Goal: Task Accomplishment & Management: Use online tool/utility

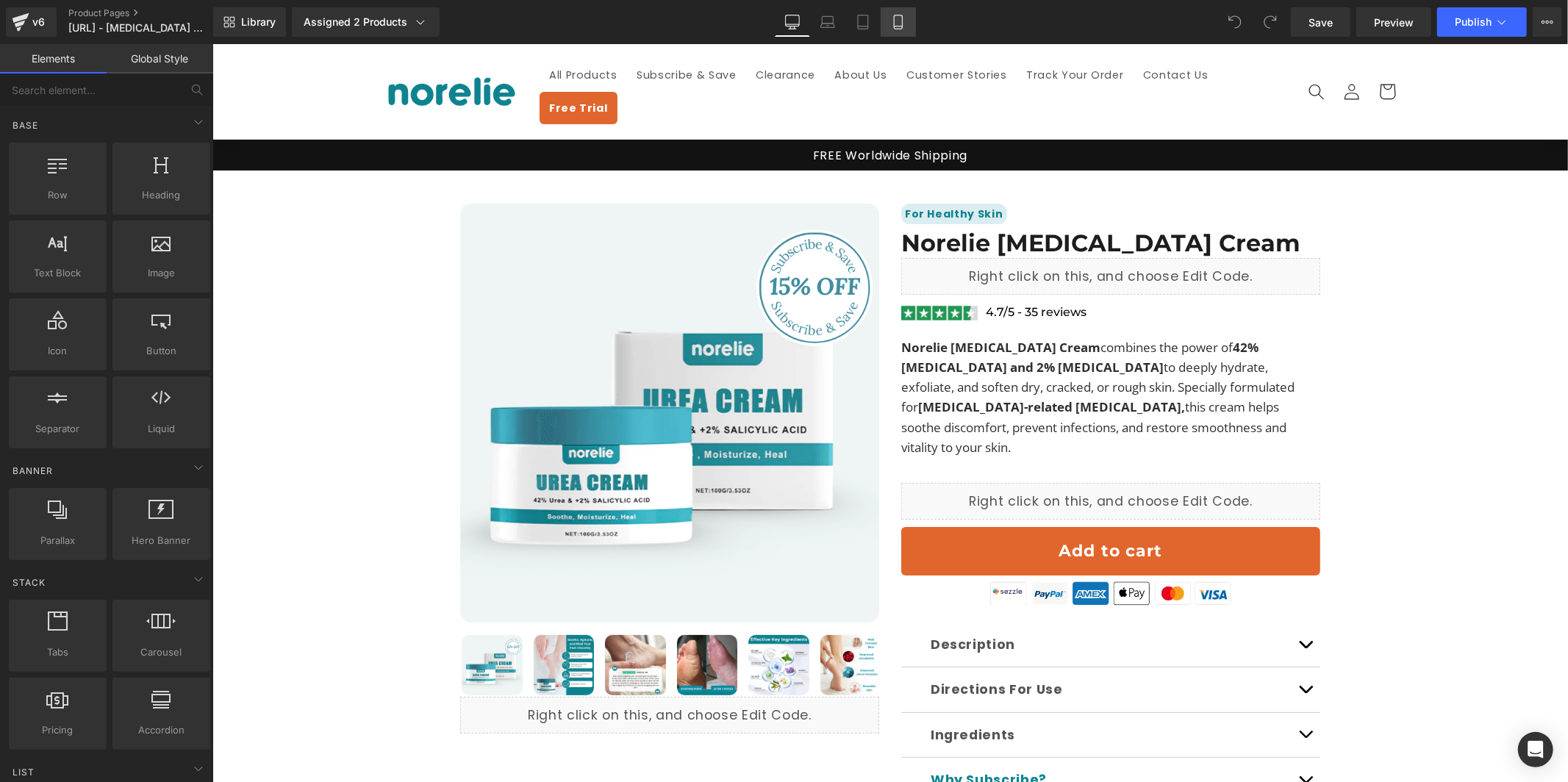
click at [894, 19] on icon at bounding box center [898, 22] width 8 height 14
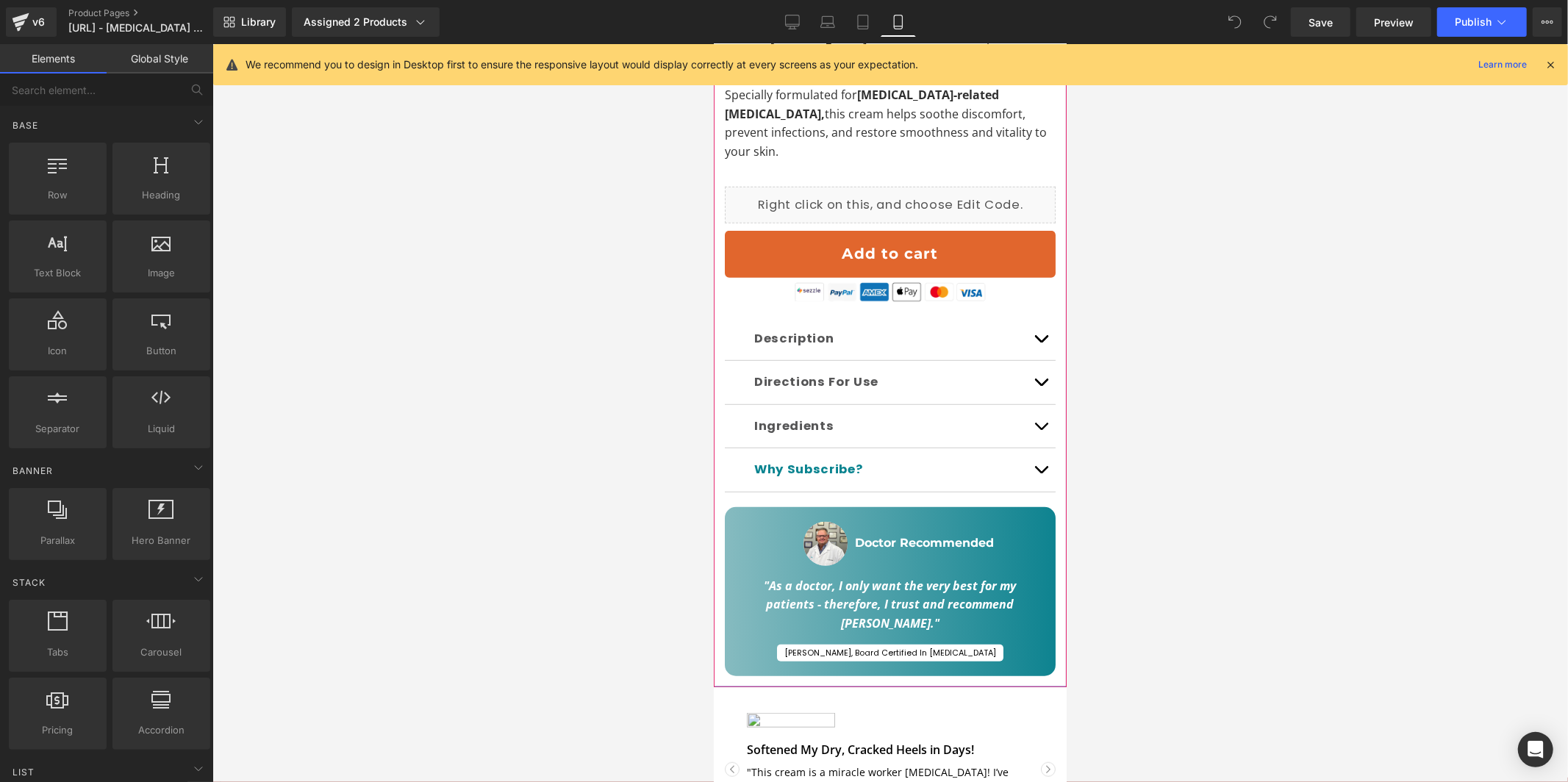
scroll to position [725, 0]
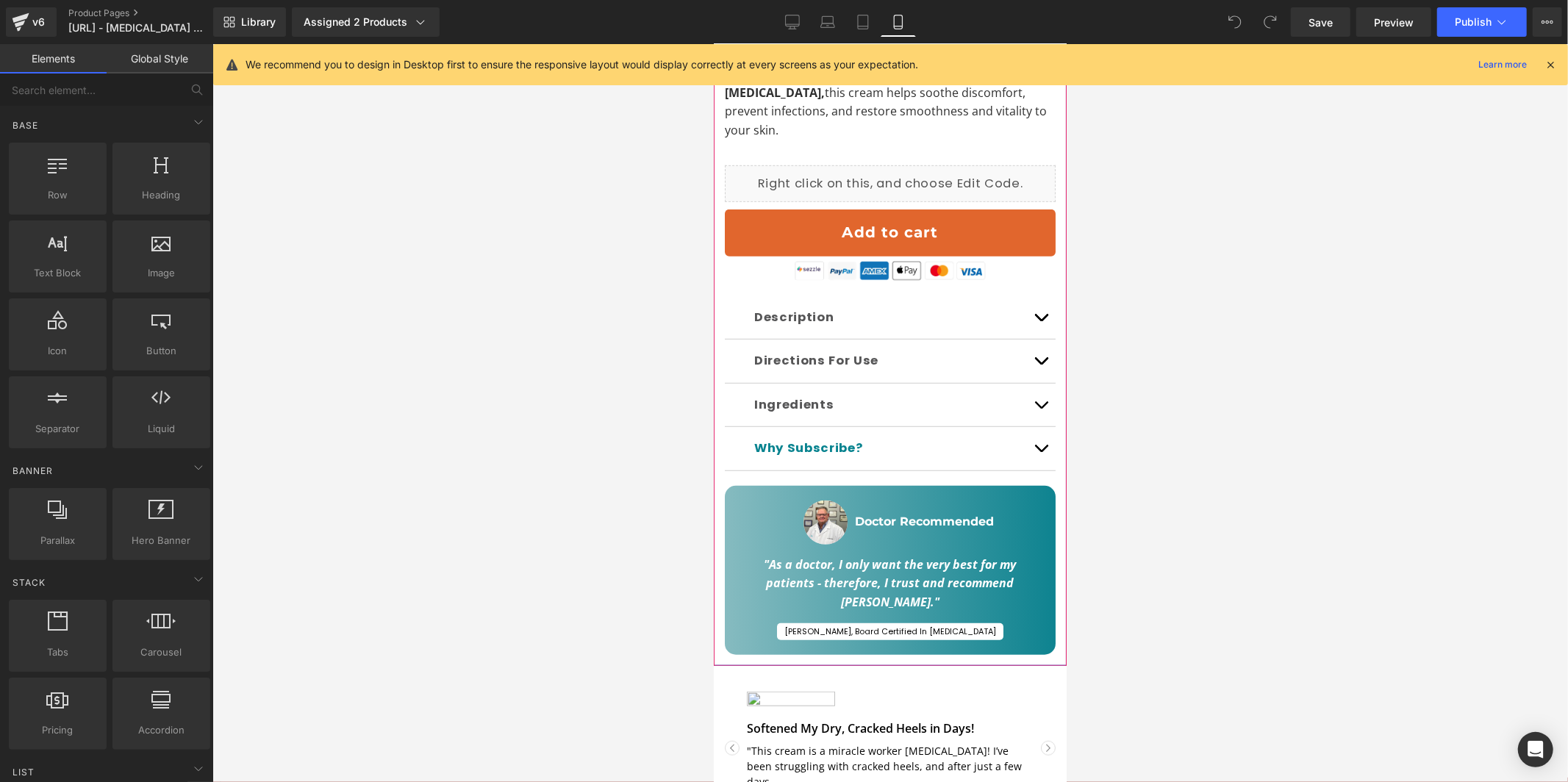
click at [956, 513] on div "Doctor Recommended Heading" at bounding box center [947, 521] width 186 height 16
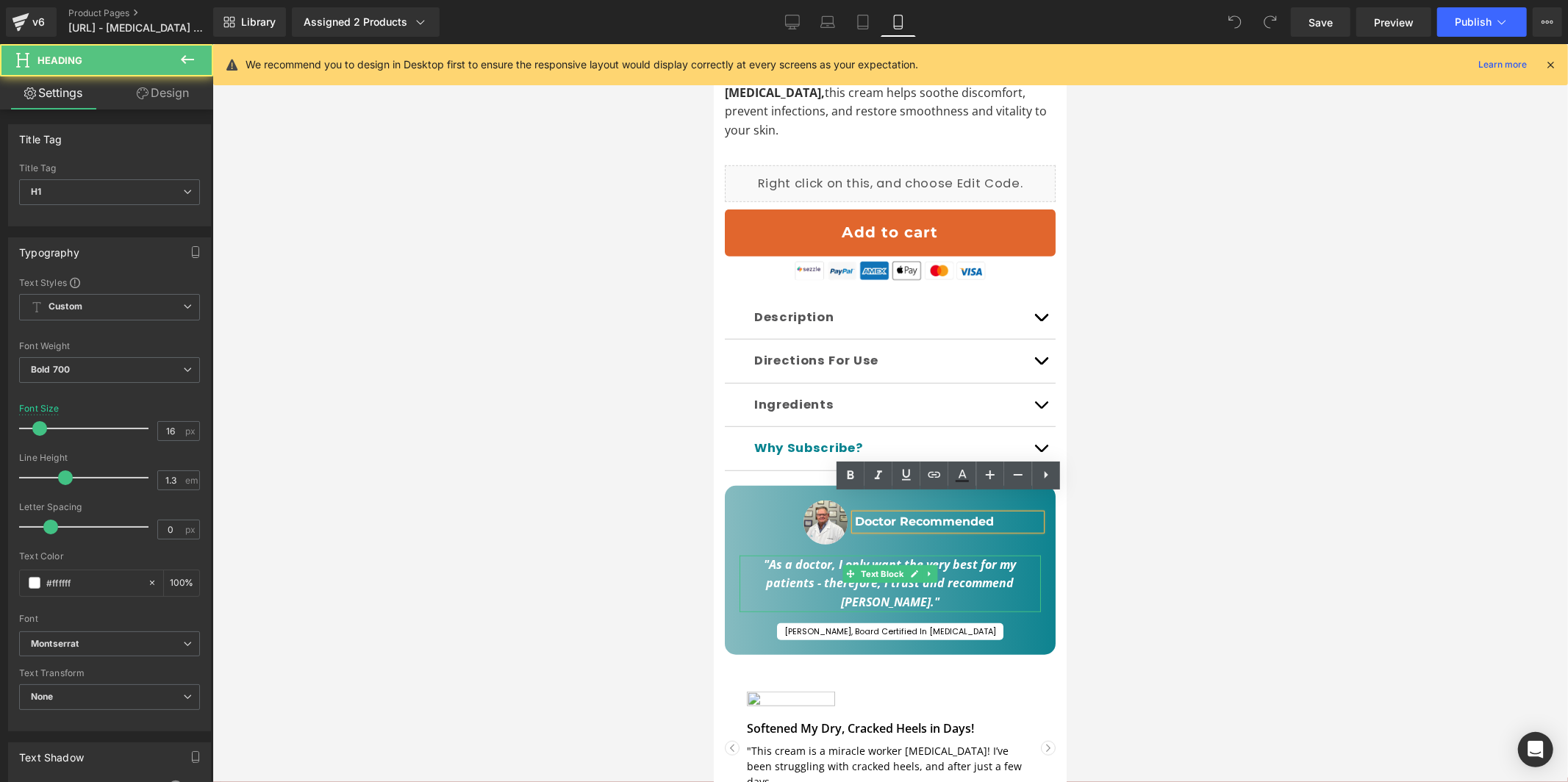
click at [1000, 557] on icon ""As a doctor, I only want the very best for my patients - therefore, I trust an…" at bounding box center [889, 583] width 252 height 54
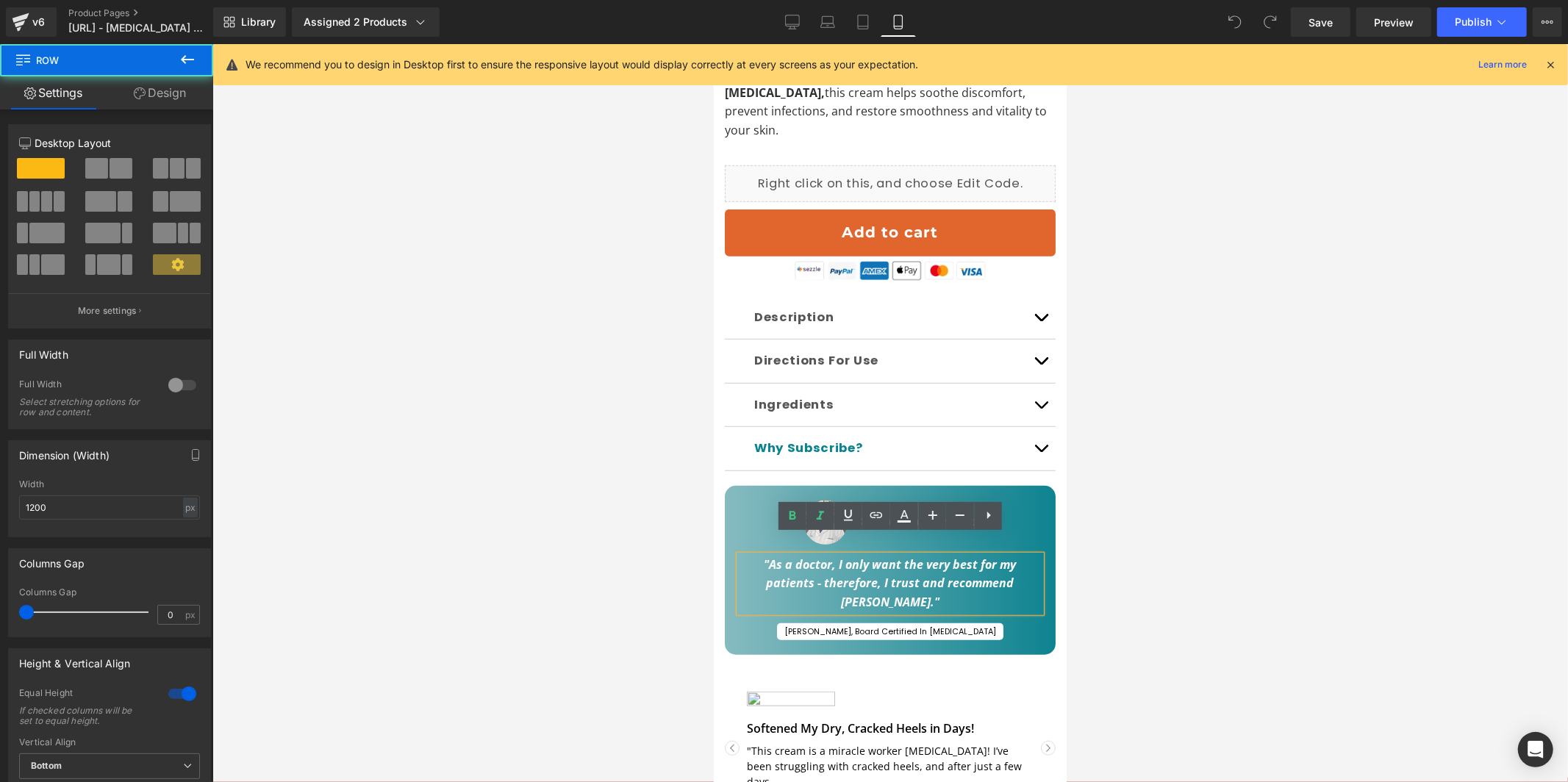
click at [733, 513] on div "Image Doctor Recommended Heading Row "As a doctor, I only want the very best fo…" at bounding box center [889, 569] width 331 height 169
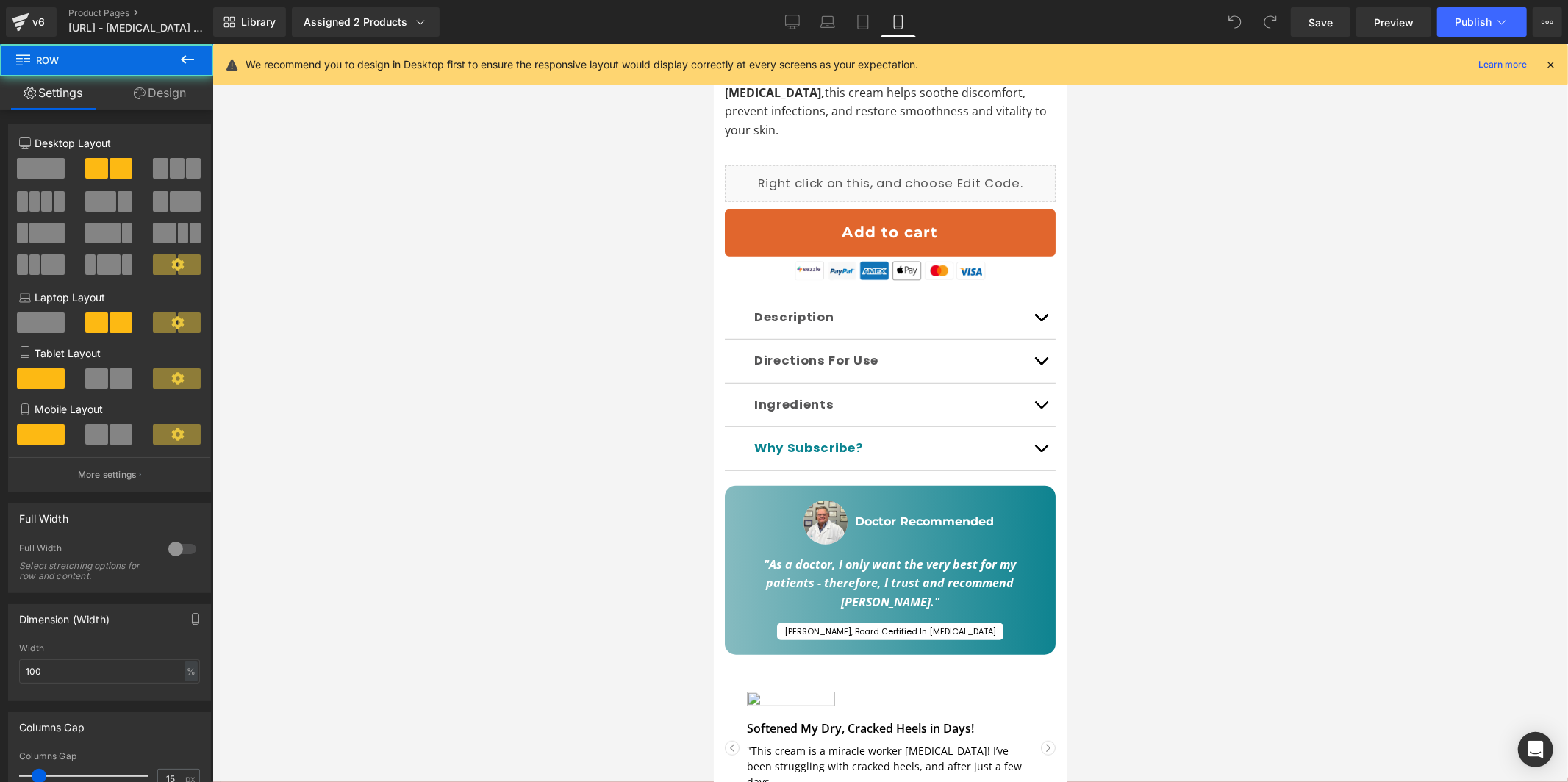
click at [723, 506] on div "For Healthy Skin Text Block Norelie Urea Cream Heading Liquid Image 4.7/5 - 35 …" at bounding box center [889, 252] width 353 height 804
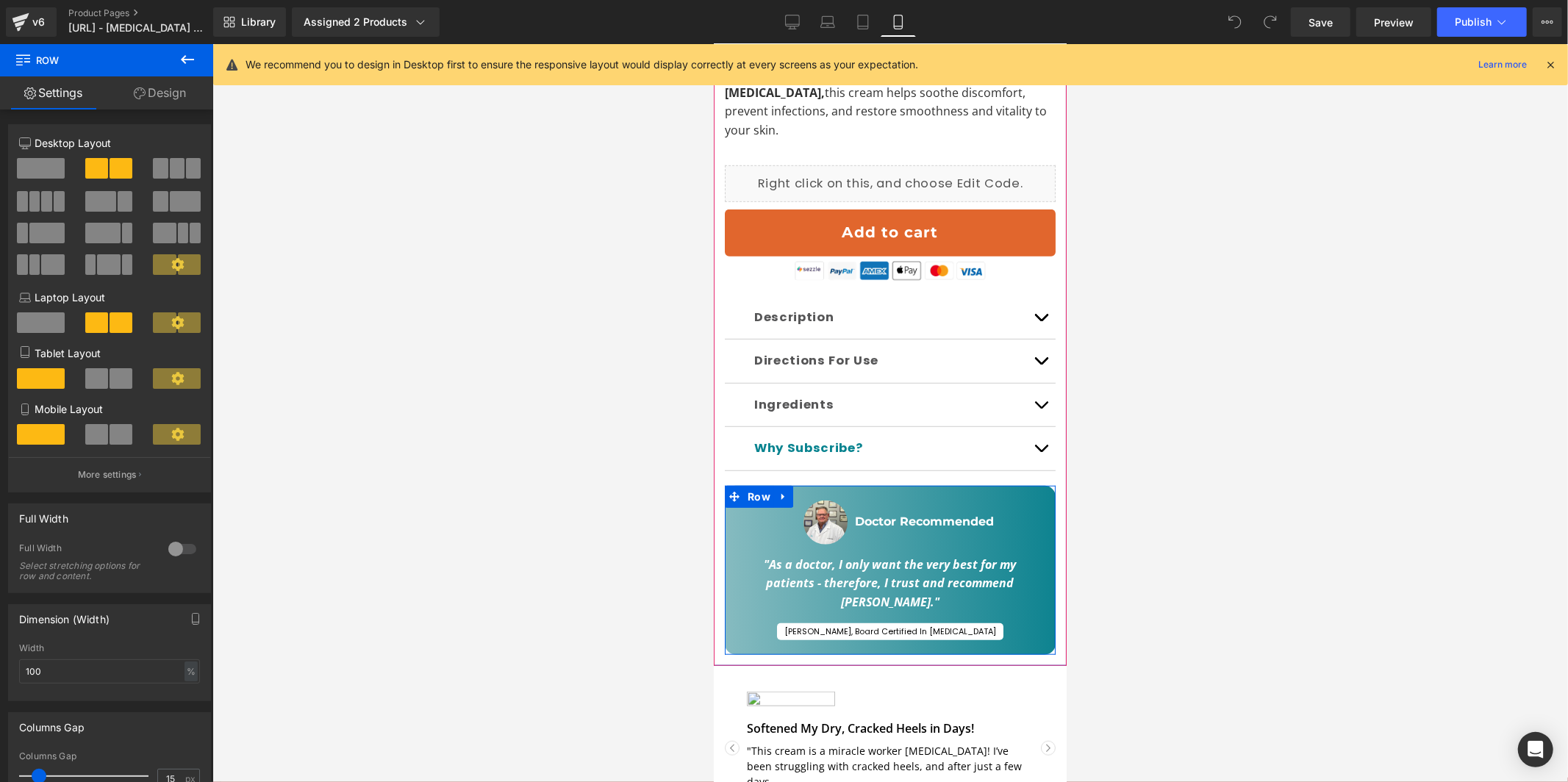
click at [781, 490] on icon at bounding box center [782, 496] width 10 height 11
click at [825, 491] on icon at bounding box center [821, 496] width 10 height 10
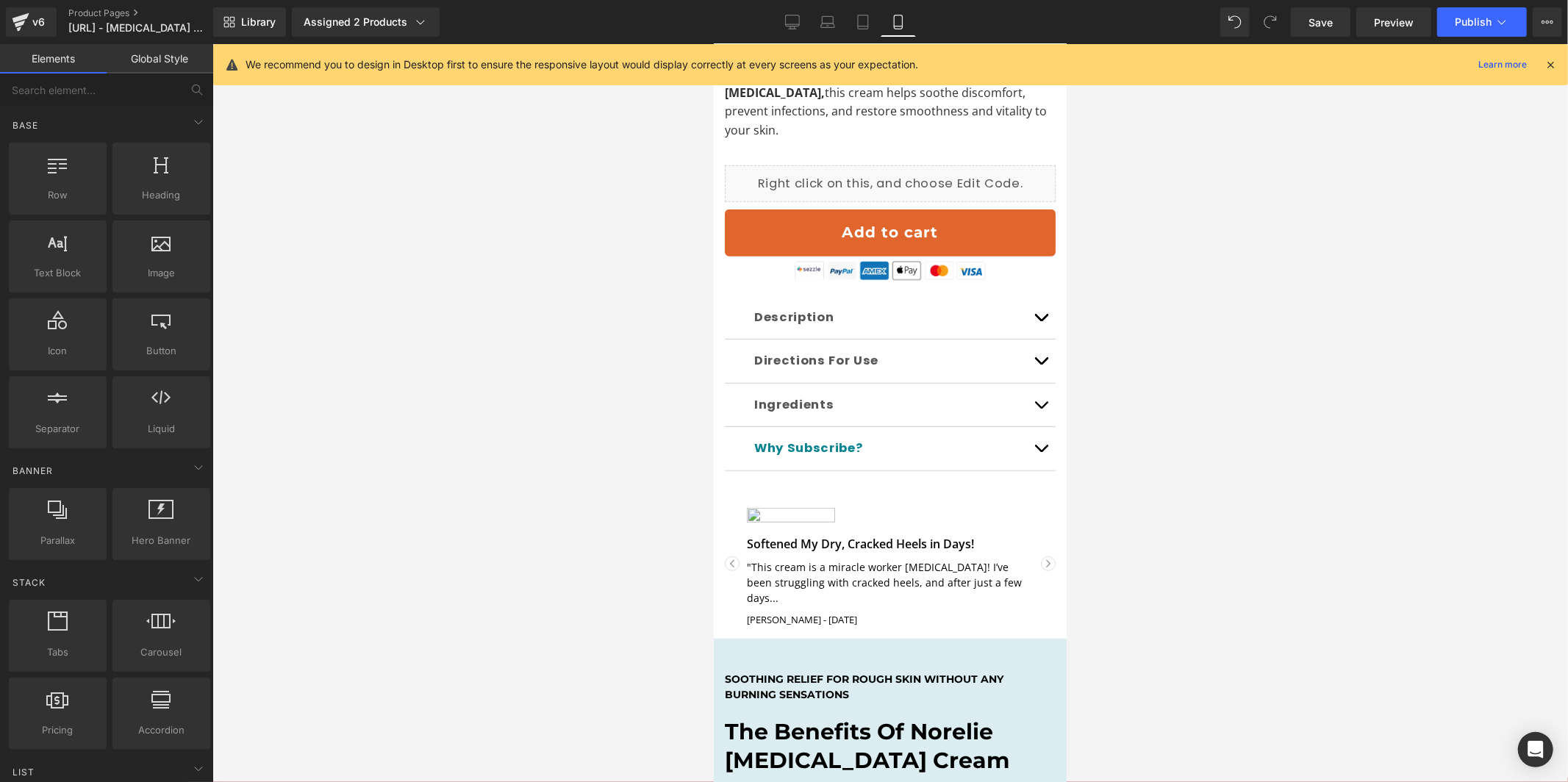
click at [403, 227] on div at bounding box center [890, 413] width 1356 height 738
click at [862, 12] on link "Tablet" at bounding box center [862, 22] width 35 height 30
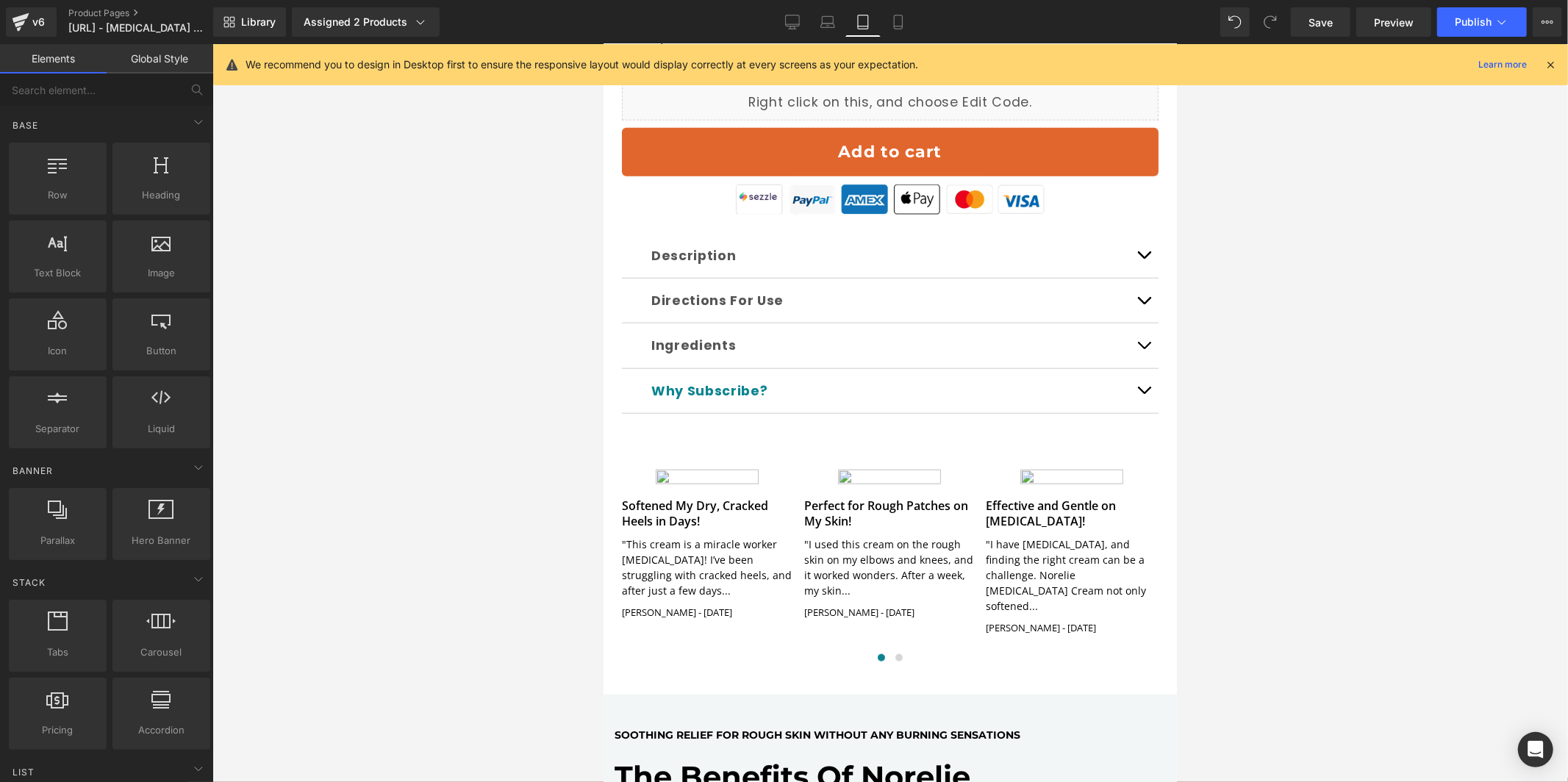
scroll to position [1407, 0]
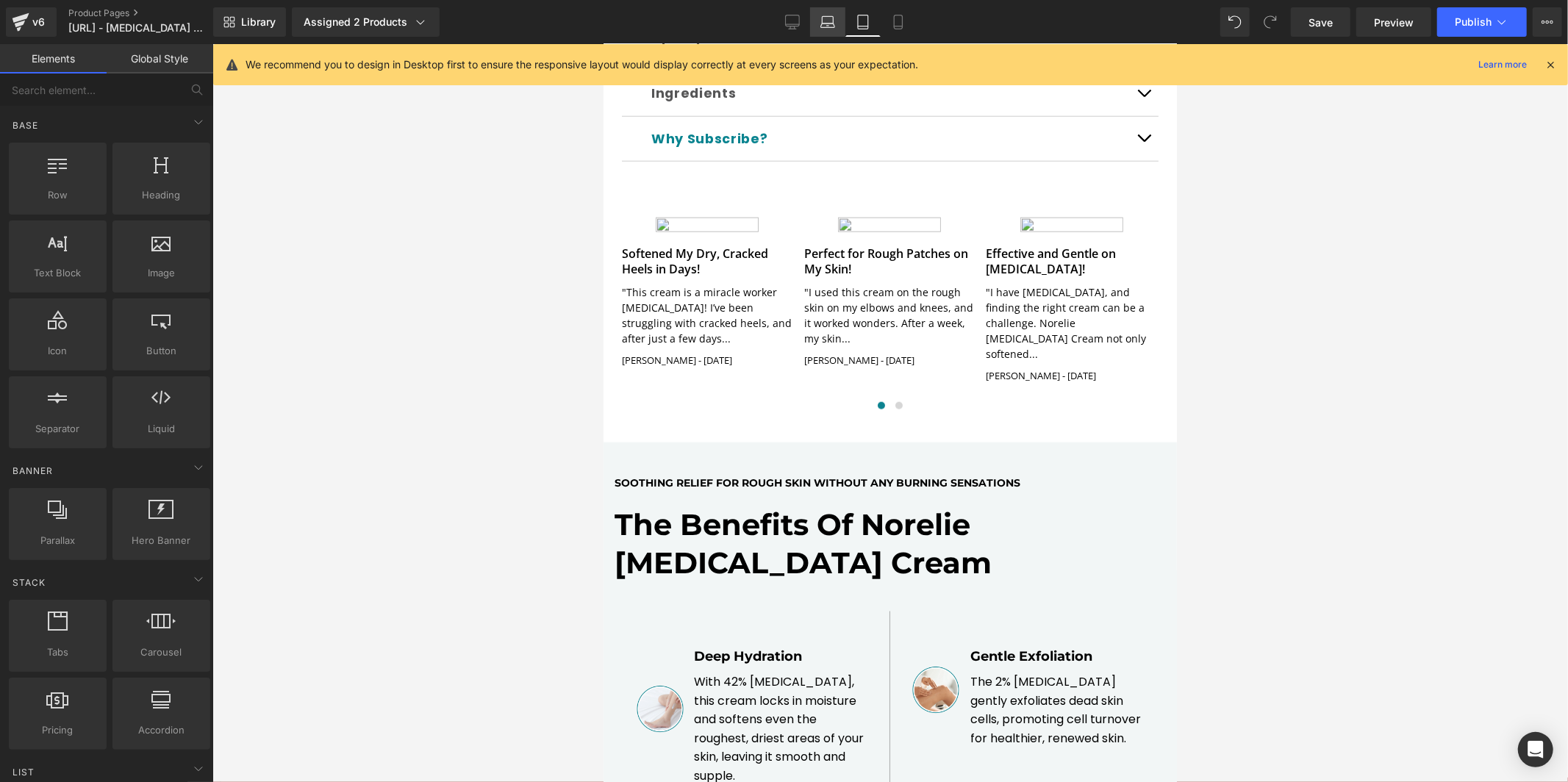
click at [821, 26] on icon at bounding box center [827, 22] width 15 height 15
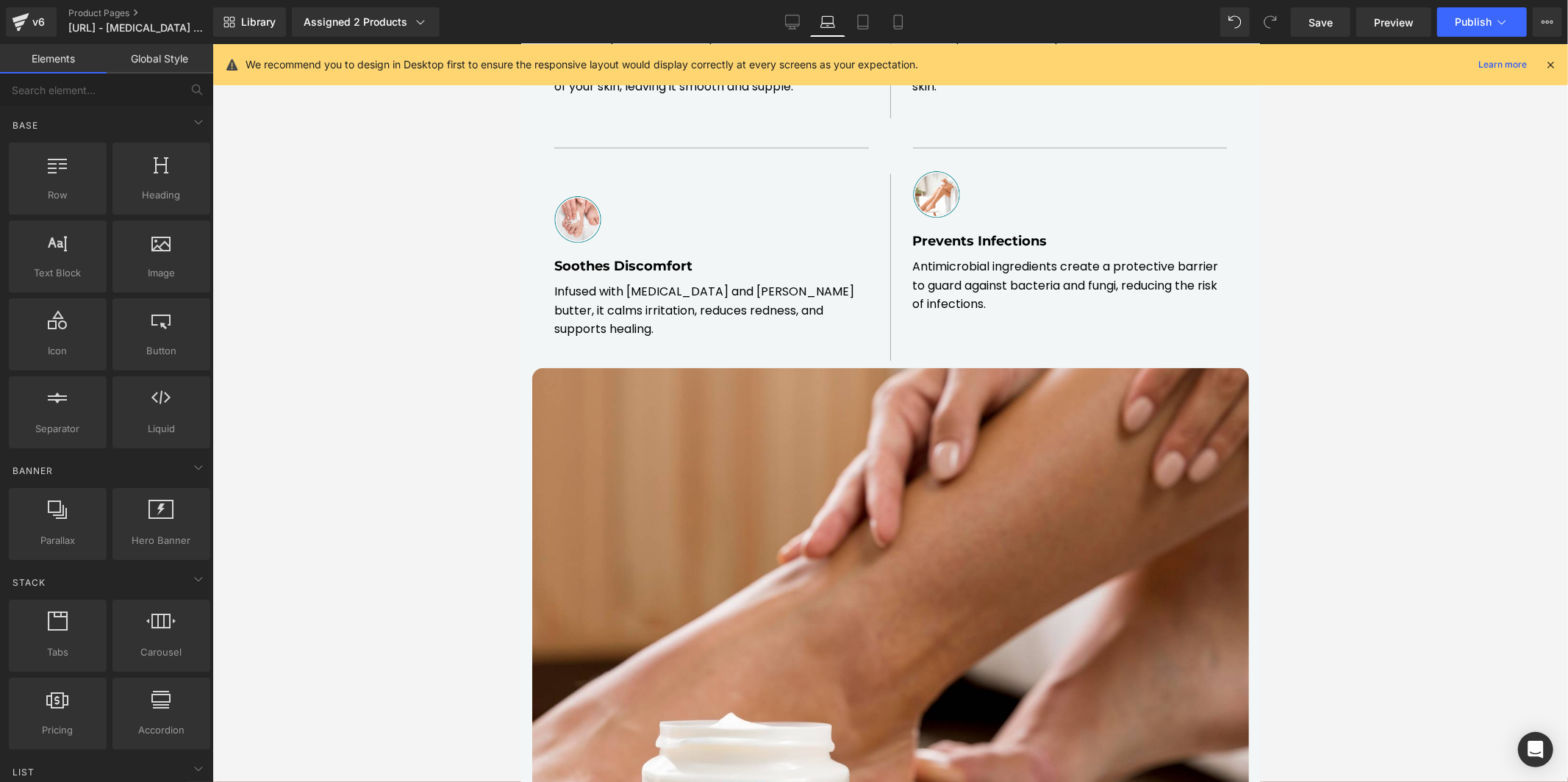
scroll to position [813, 0]
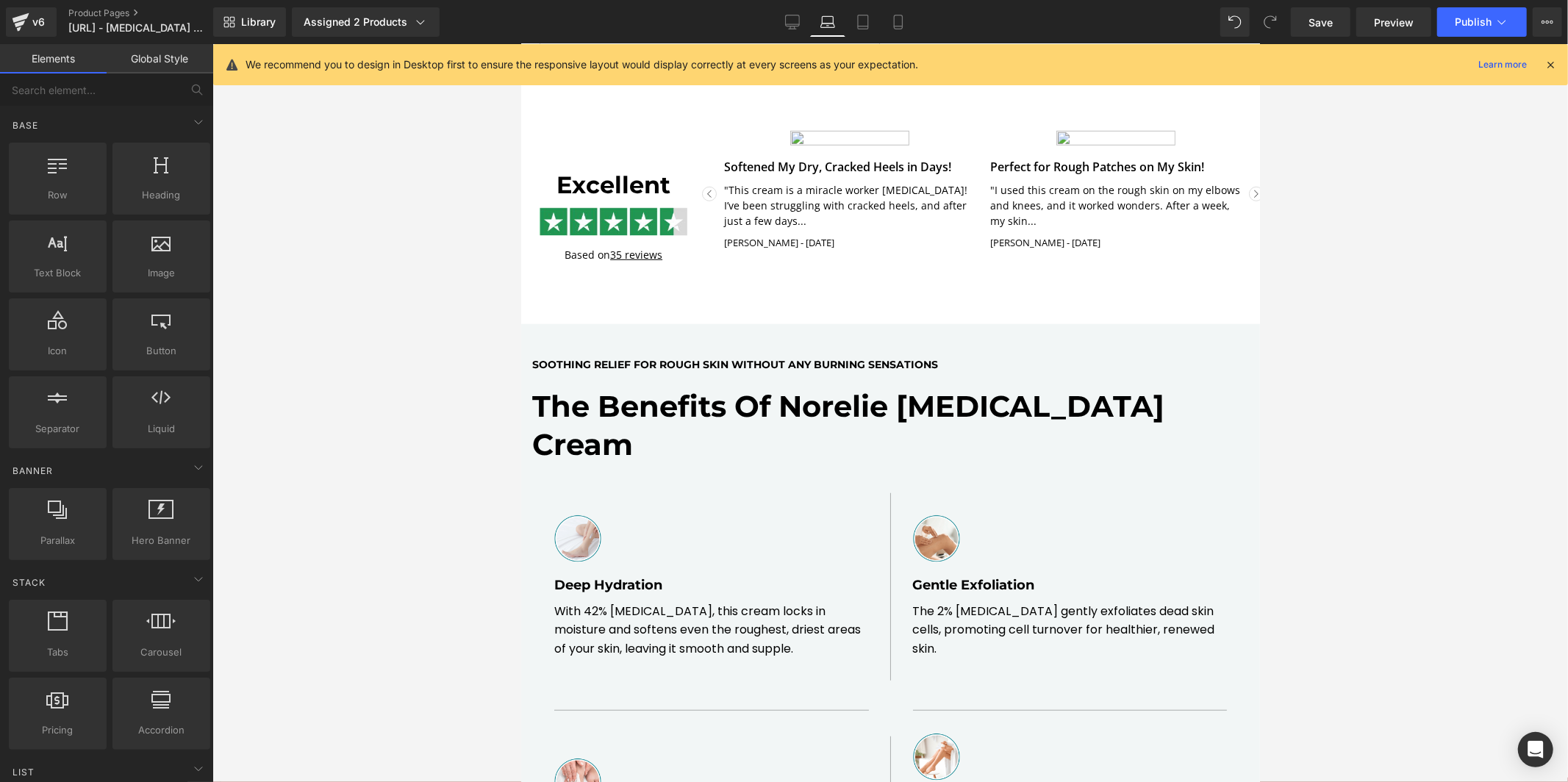
click at [783, 41] on div "Library Assigned 2 Products Product Preview Norelie Urea Cream Norelie Urea Cre…" at bounding box center [890, 22] width 1355 height 44
click at [795, 20] on icon at bounding box center [792, 22] width 15 height 15
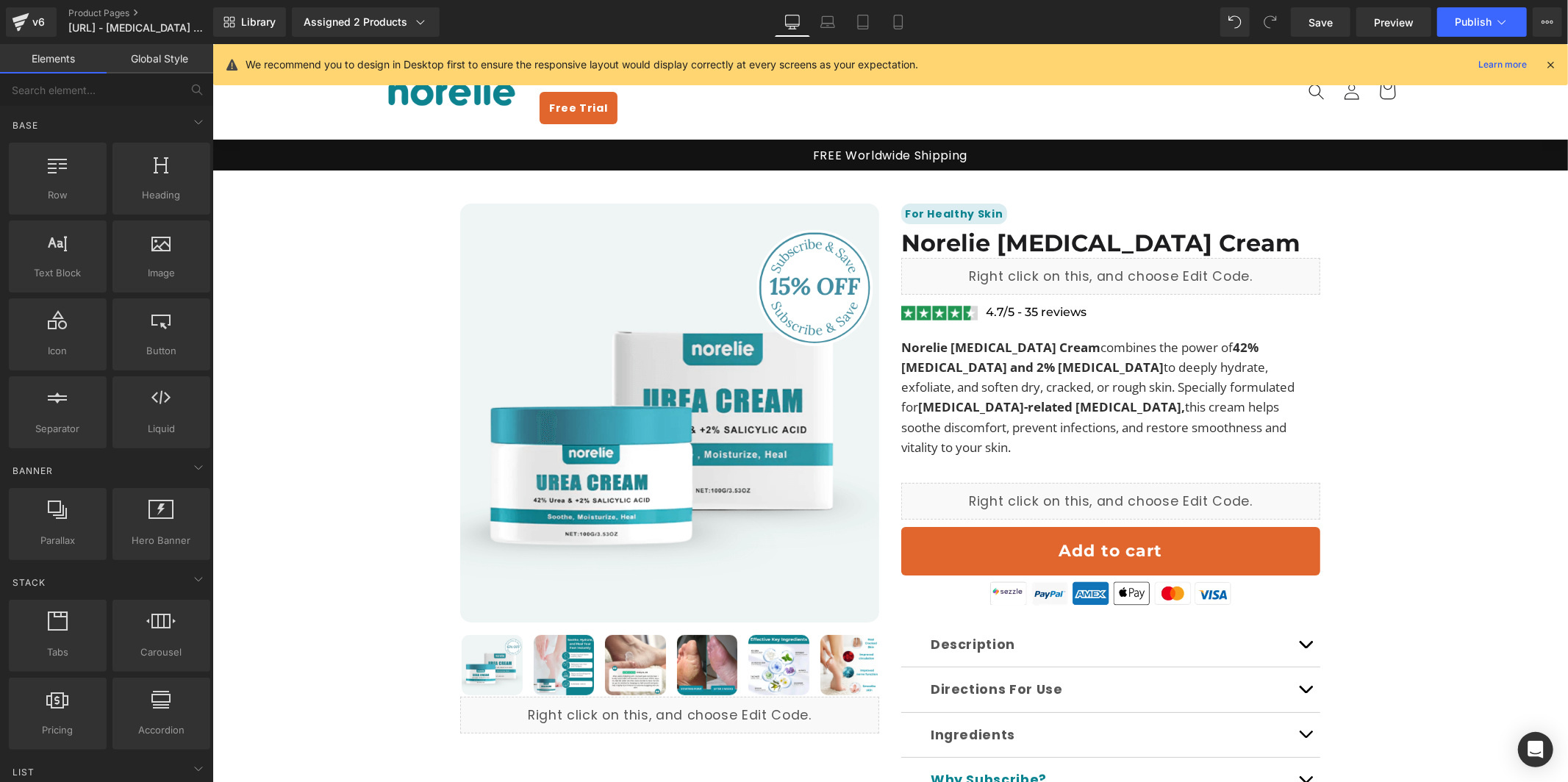
scroll to position [204, 0]
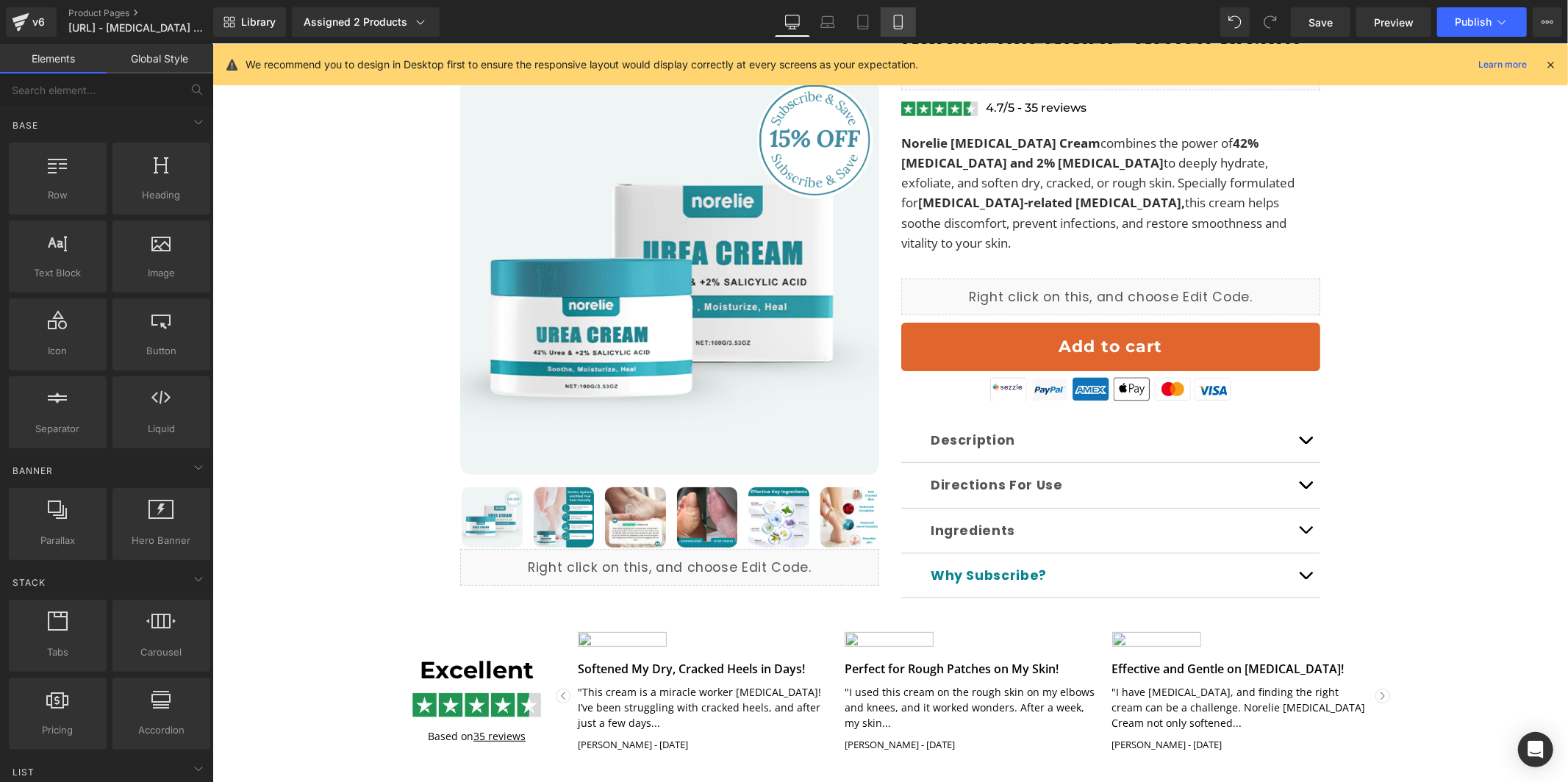
click at [897, 30] on link "Mobile" at bounding box center [899, 22] width 35 height 30
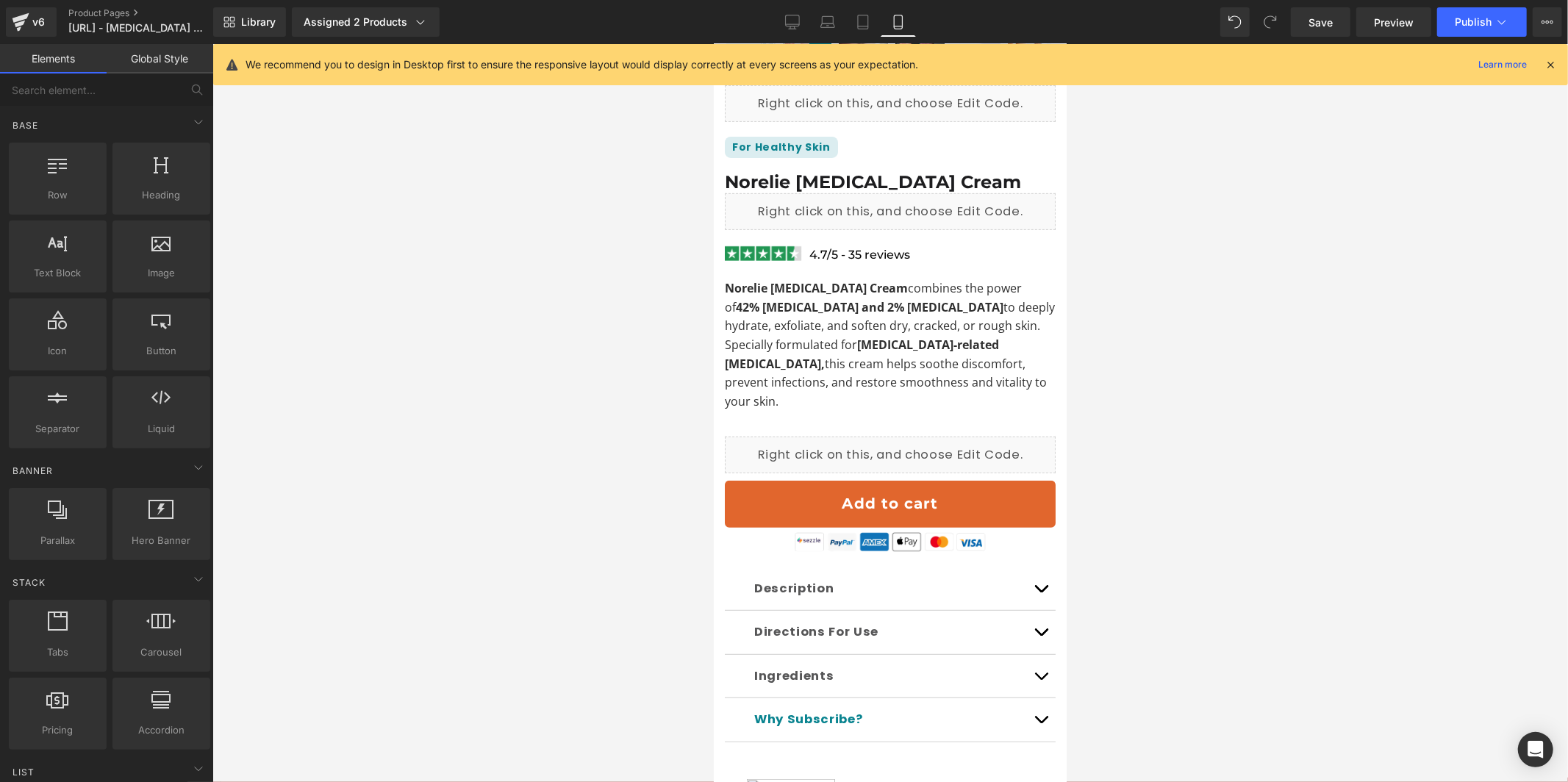
scroll to position [445, 0]
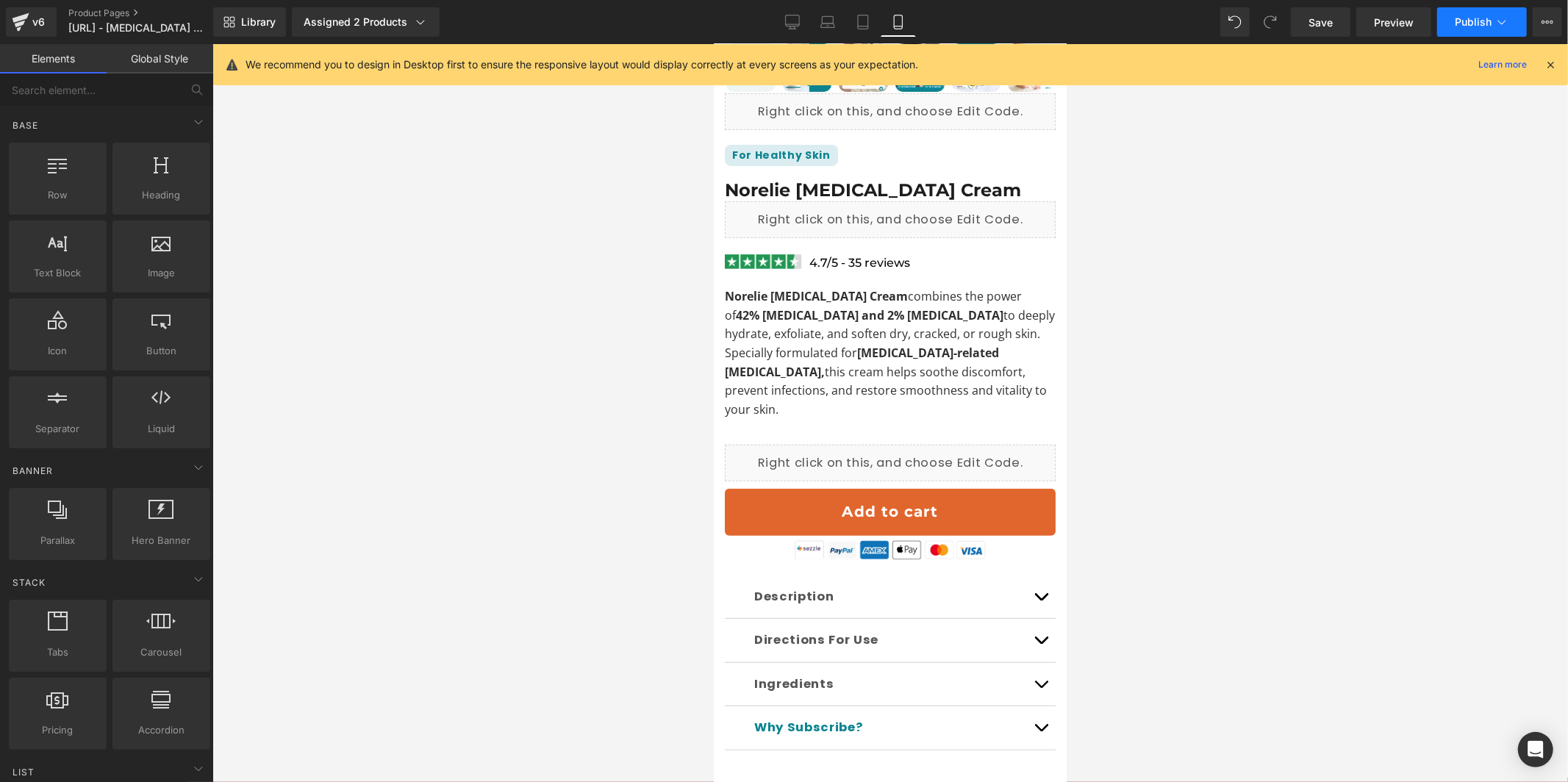
click at [1453, 26] on button "Publish" at bounding box center [1481, 22] width 90 height 30
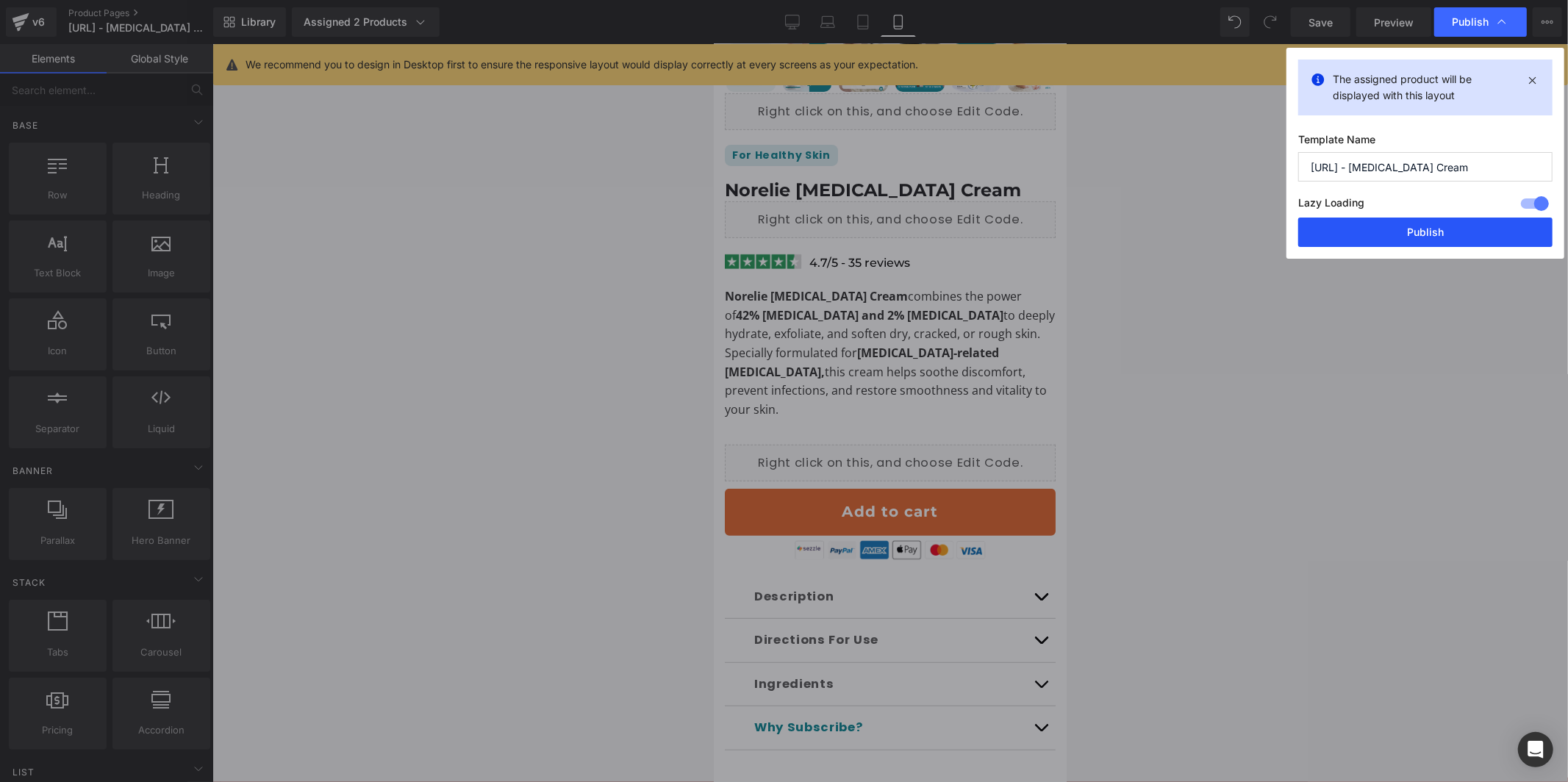
click at [1369, 243] on button "Publish" at bounding box center [1425, 233] width 254 height 30
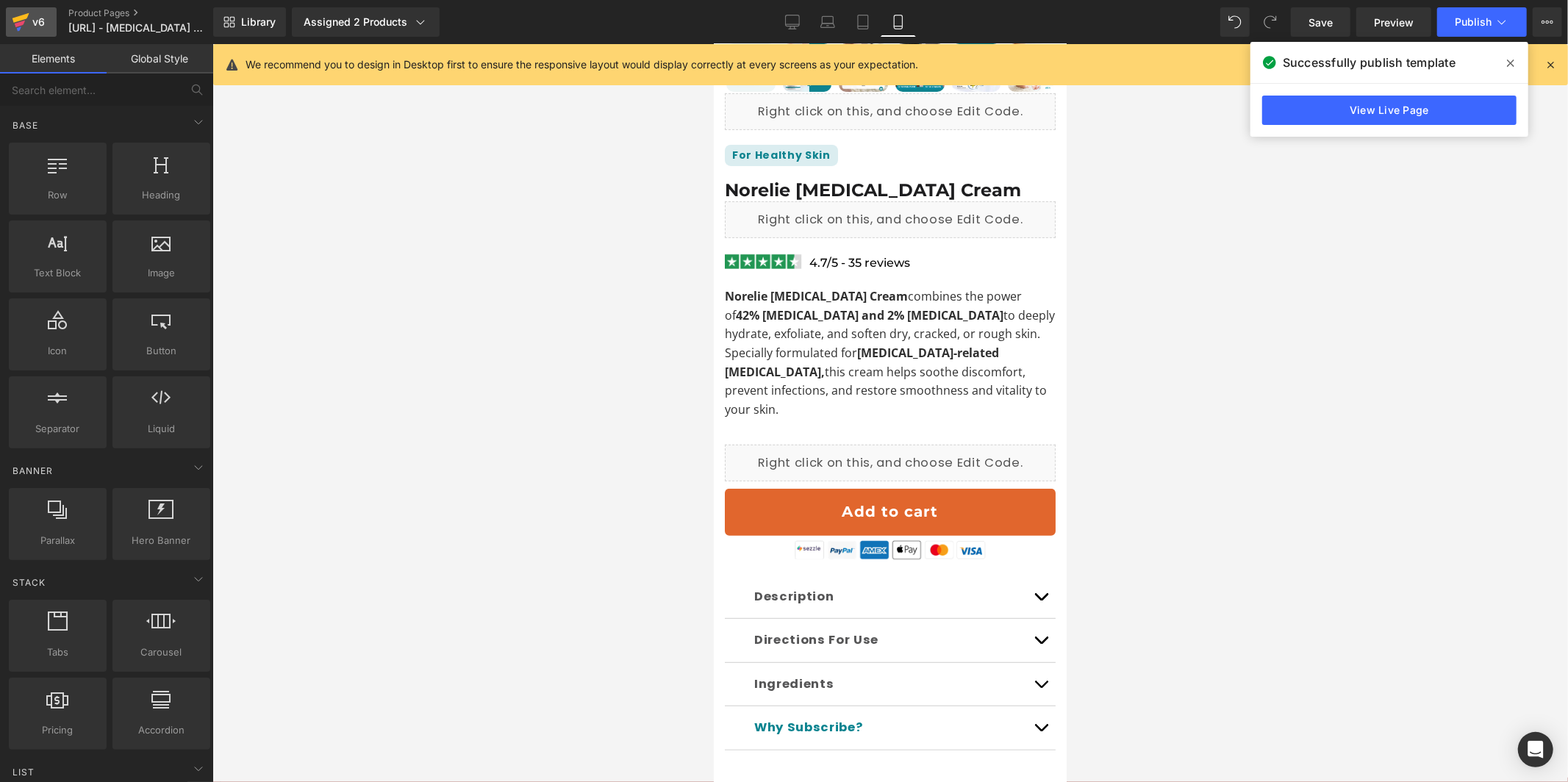
click at [21, 25] on icon at bounding box center [20, 22] width 18 height 37
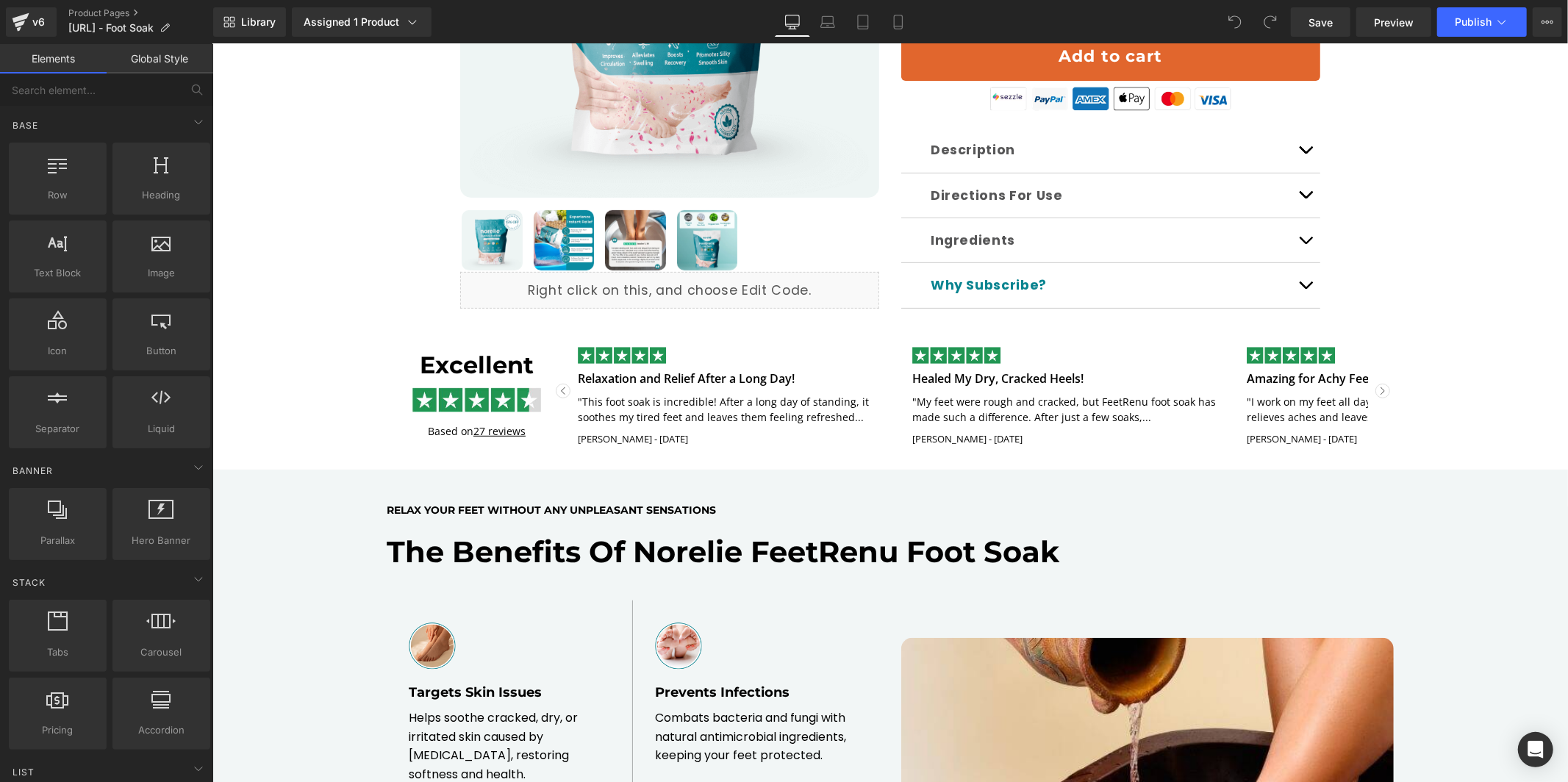
scroll to position [432, 0]
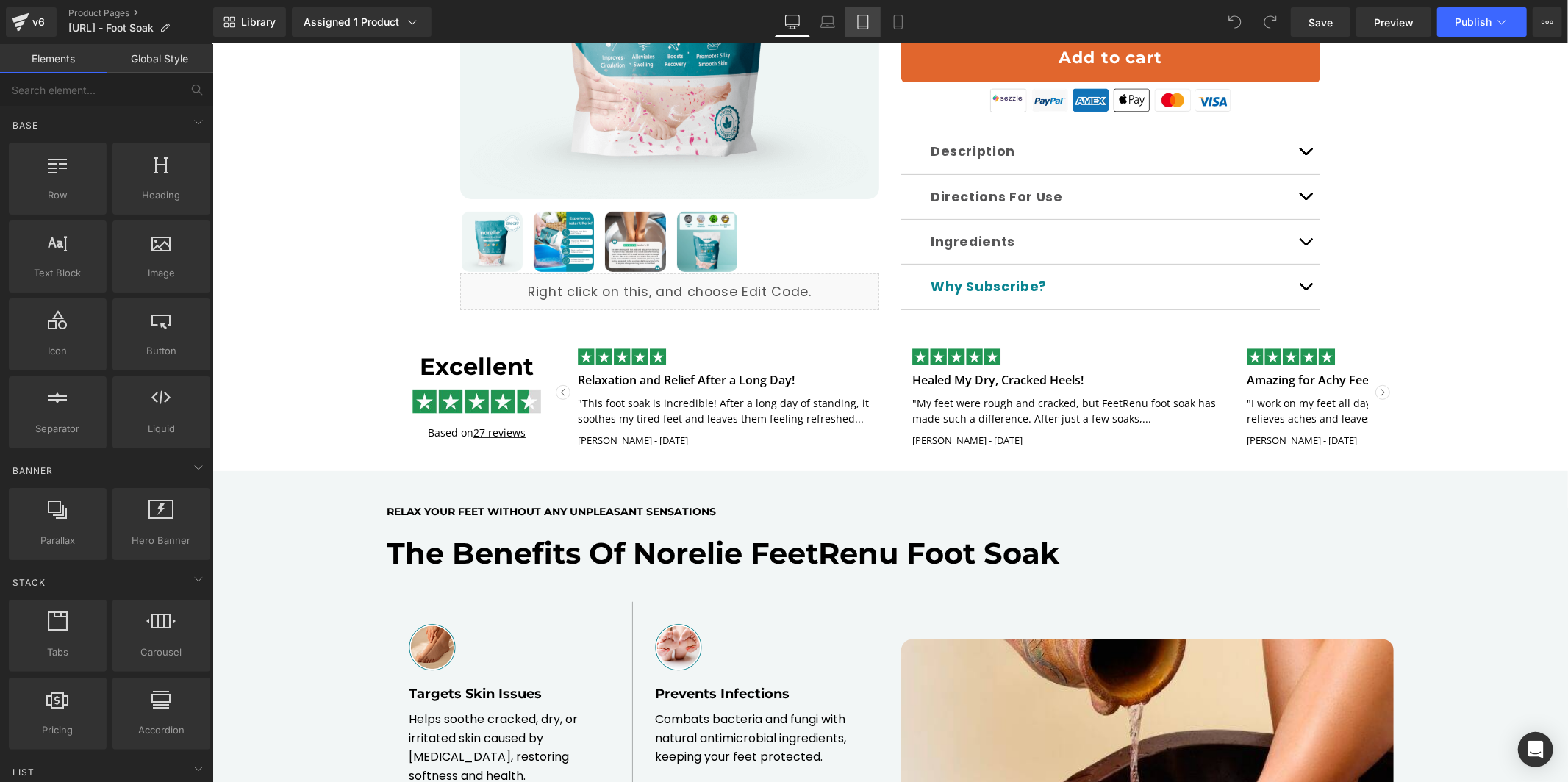
click at [850, 26] on link "Tablet" at bounding box center [862, 22] width 35 height 30
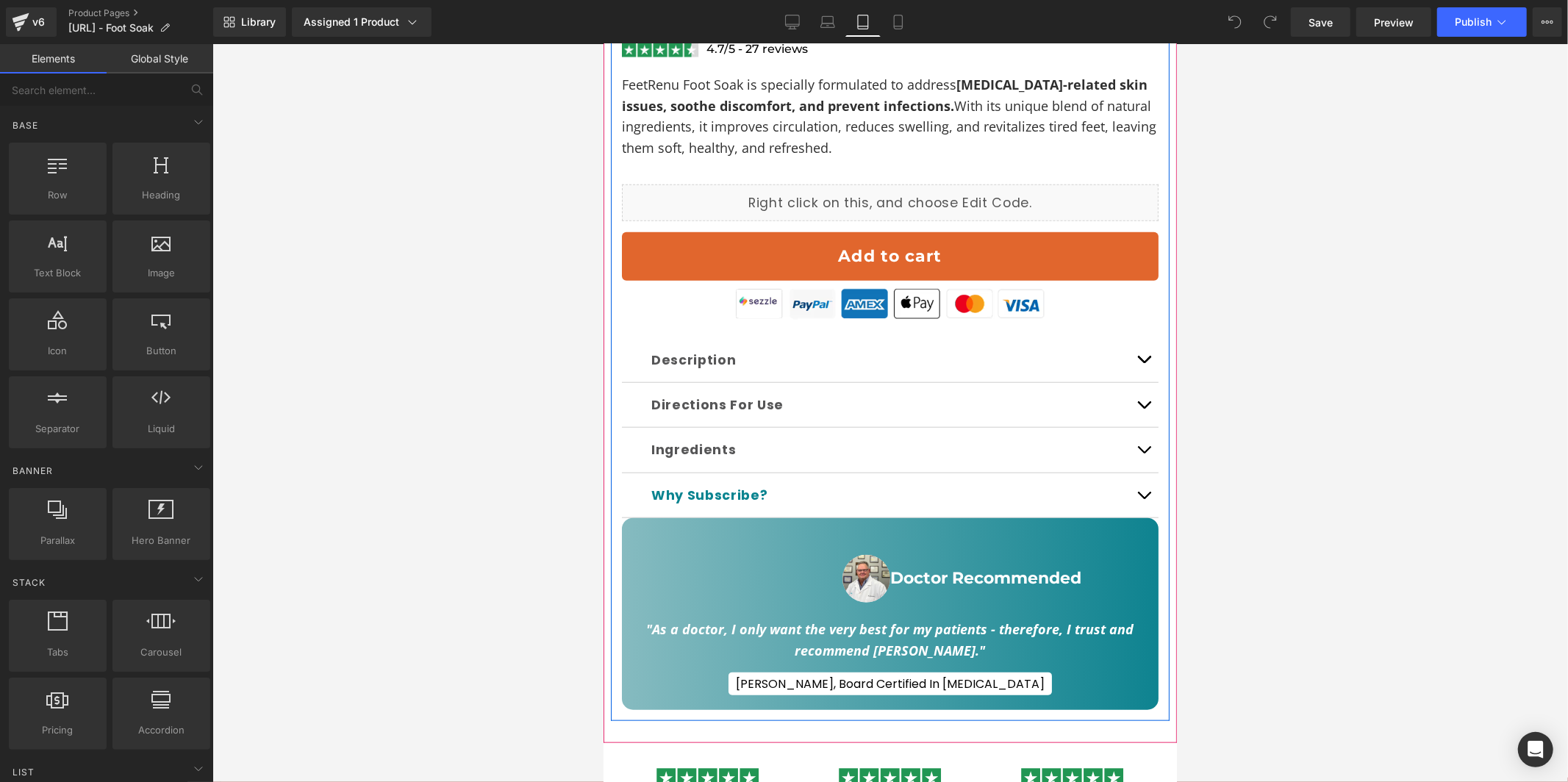
scroll to position [1126, 0]
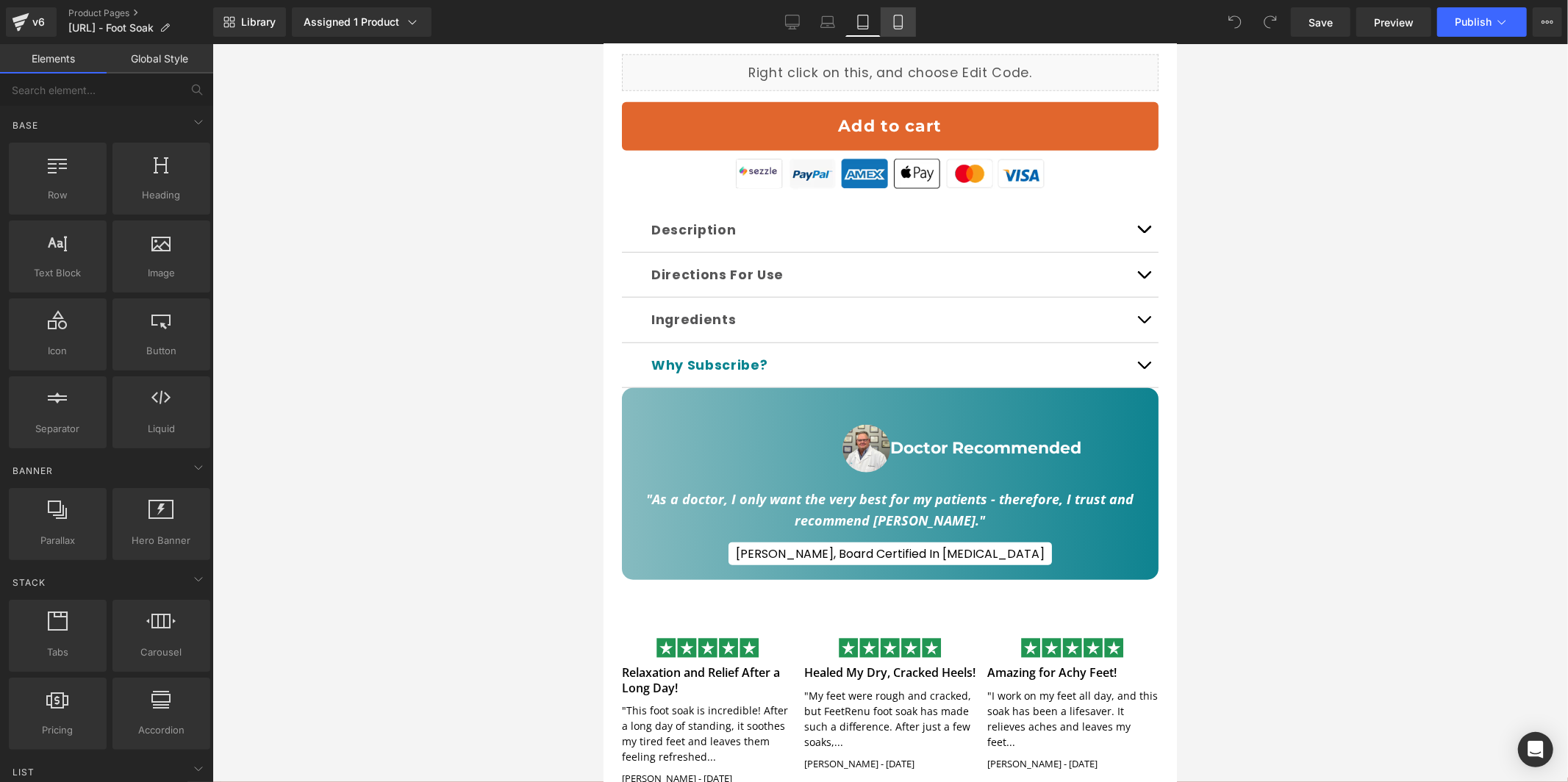
click at [888, 34] on link "Mobile" at bounding box center [899, 22] width 35 height 30
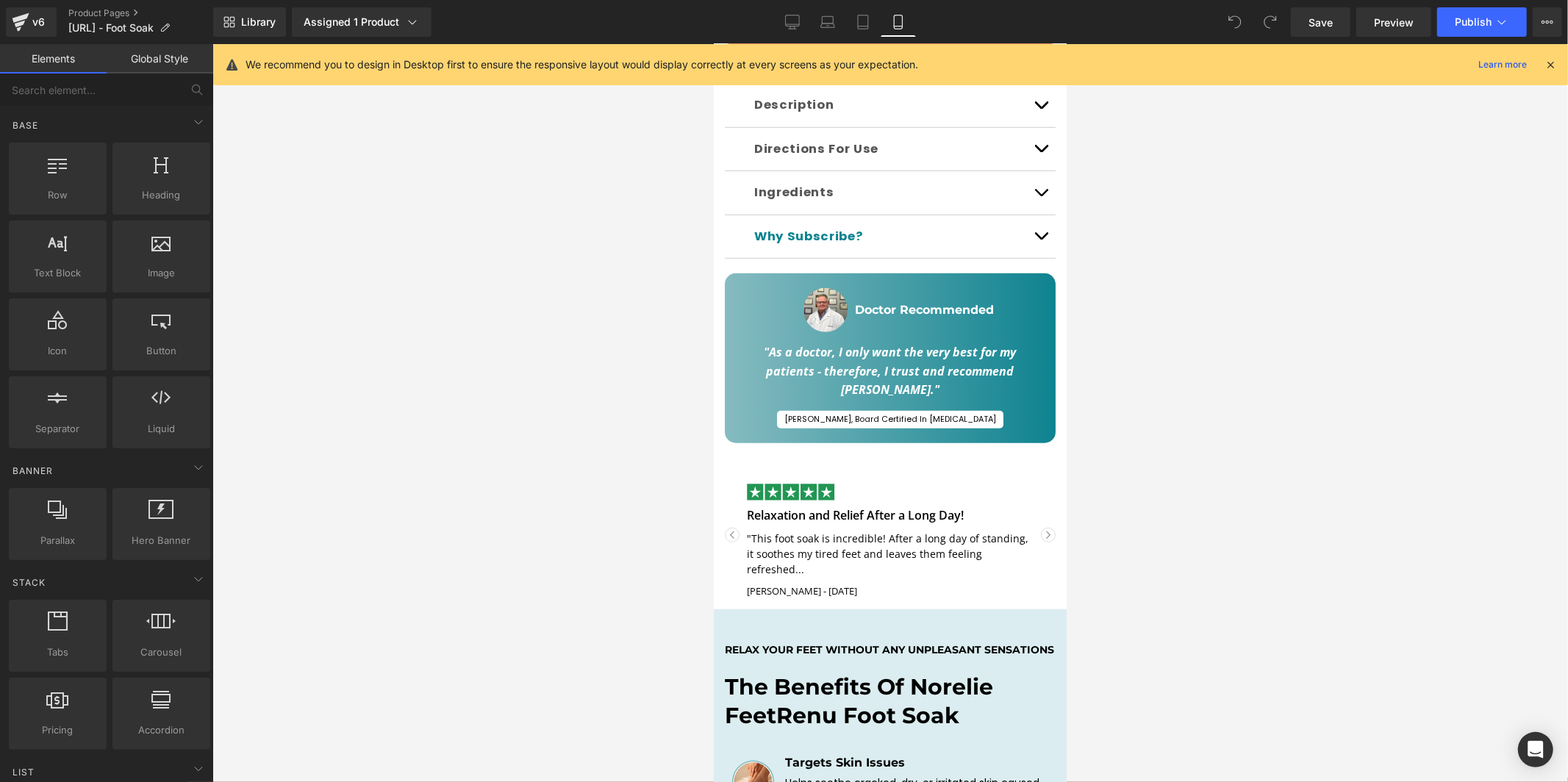
scroll to position [871, 0]
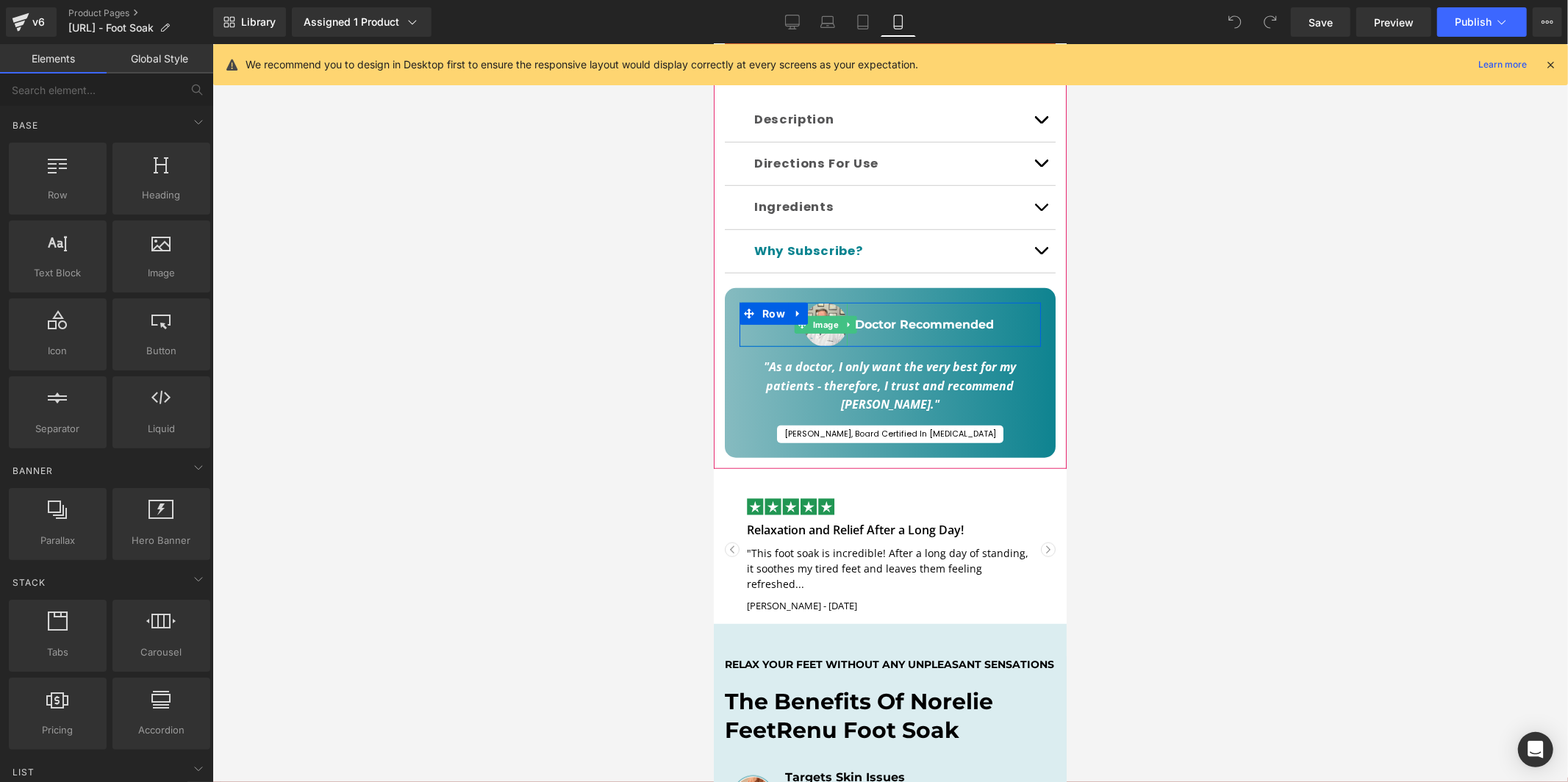
click at [771, 333] on div at bounding box center [792, 324] width 108 height 44
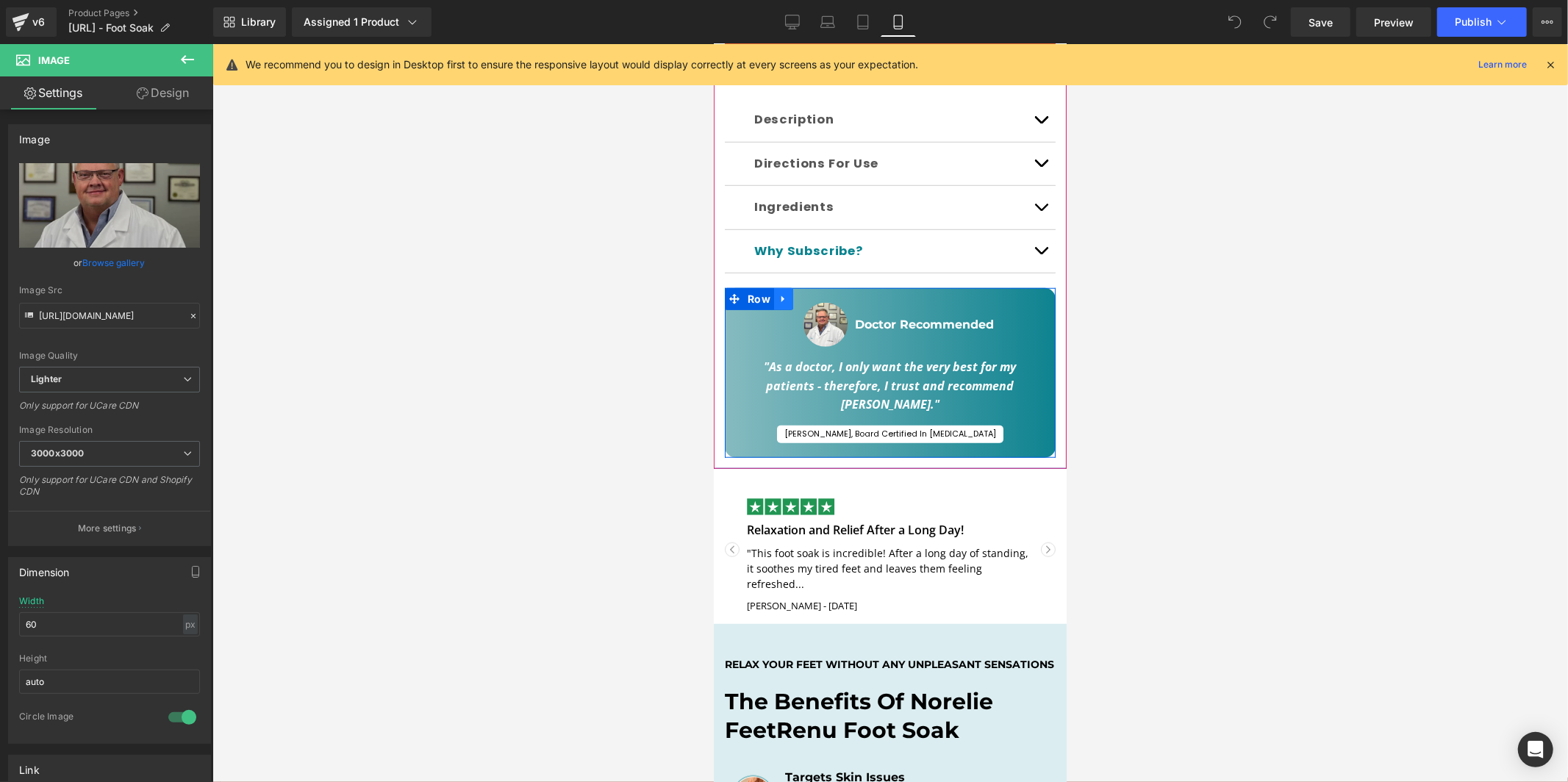
click at [783, 295] on icon at bounding box center [782, 299] width 10 height 11
click at [819, 294] on icon at bounding box center [821, 298] width 10 height 10
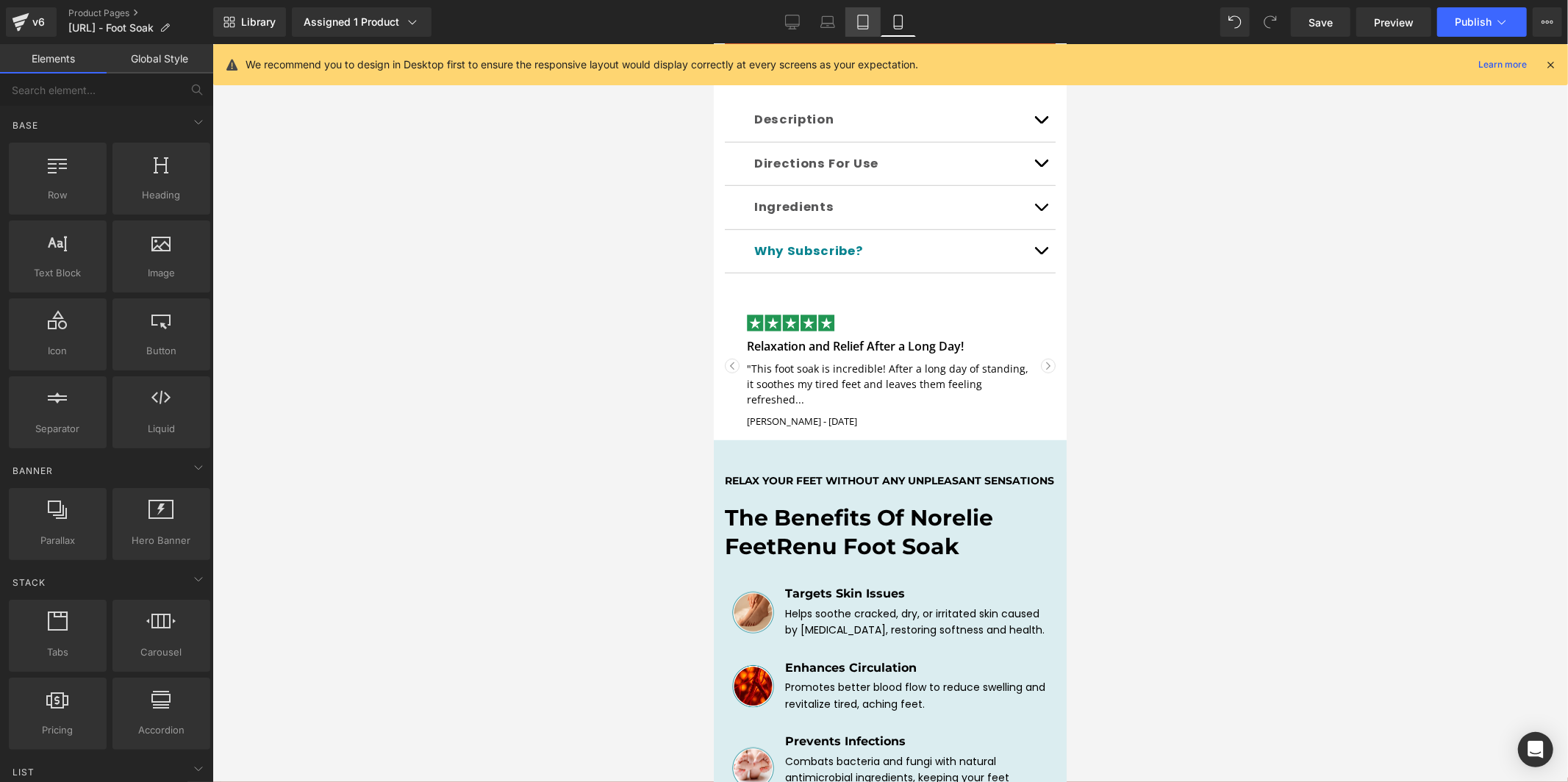
click at [862, 27] on icon at bounding box center [863, 22] width 15 height 15
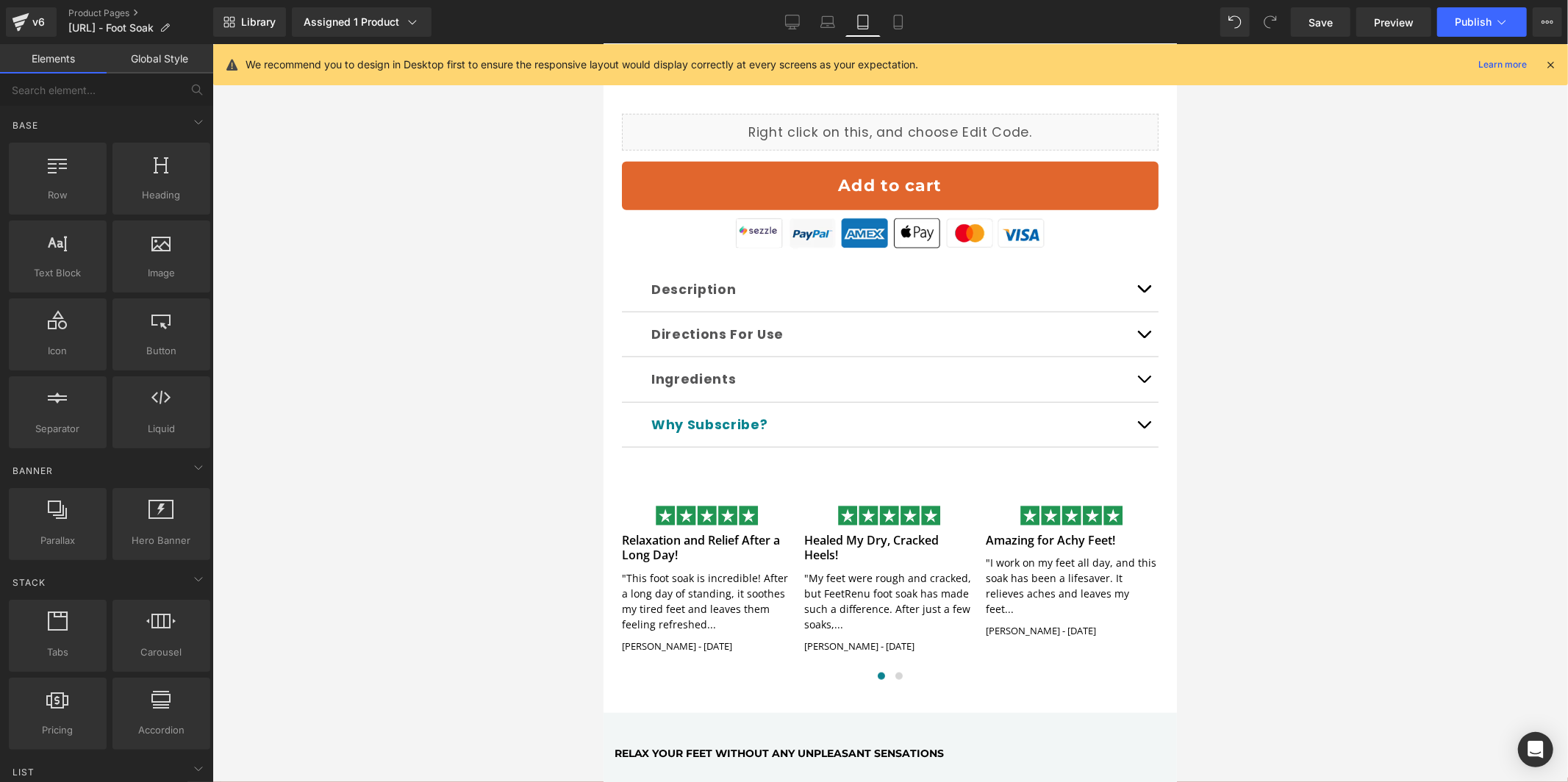
scroll to position [1077, 0]
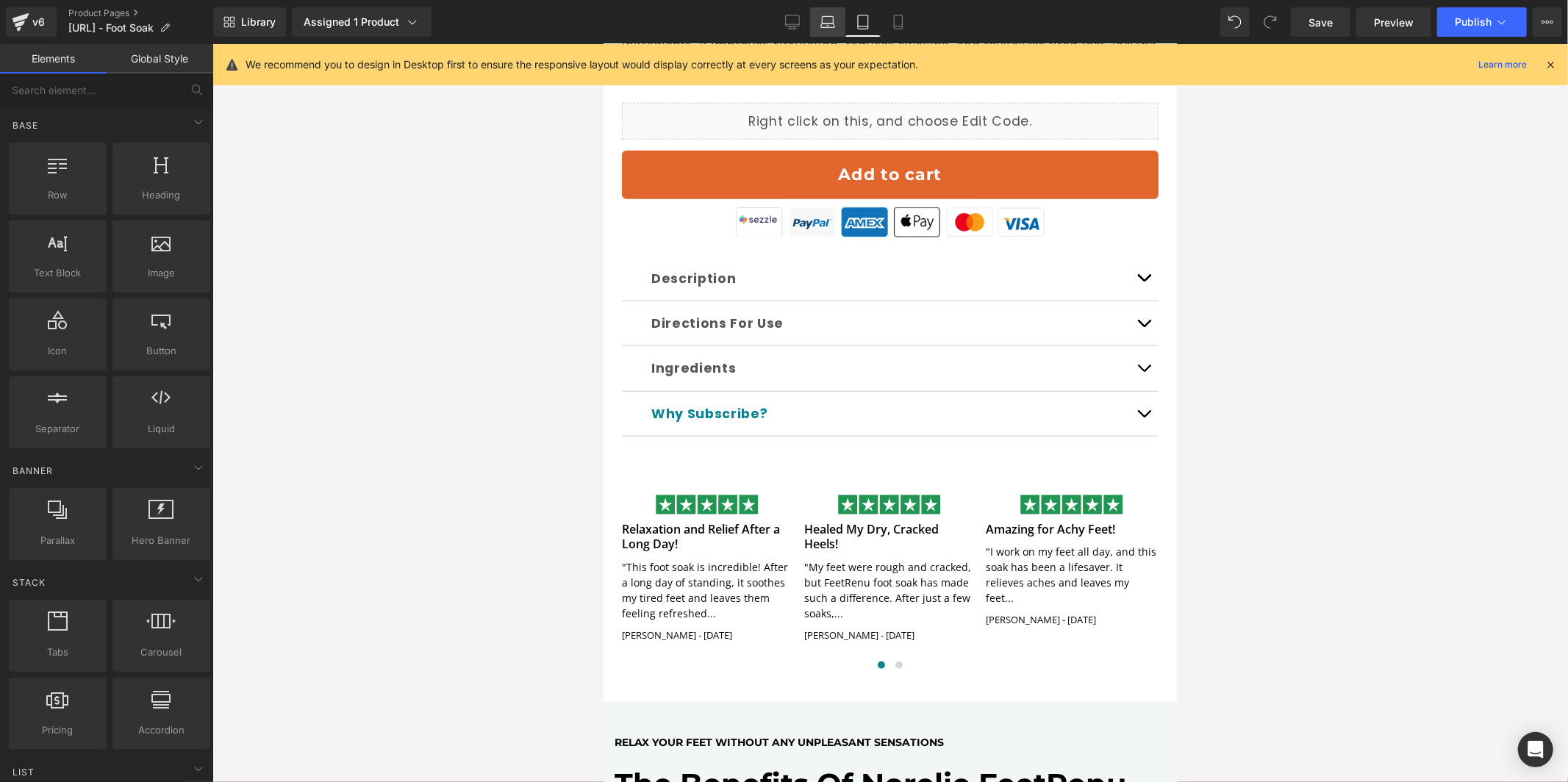
click at [837, 18] on link "Laptop" at bounding box center [827, 22] width 35 height 30
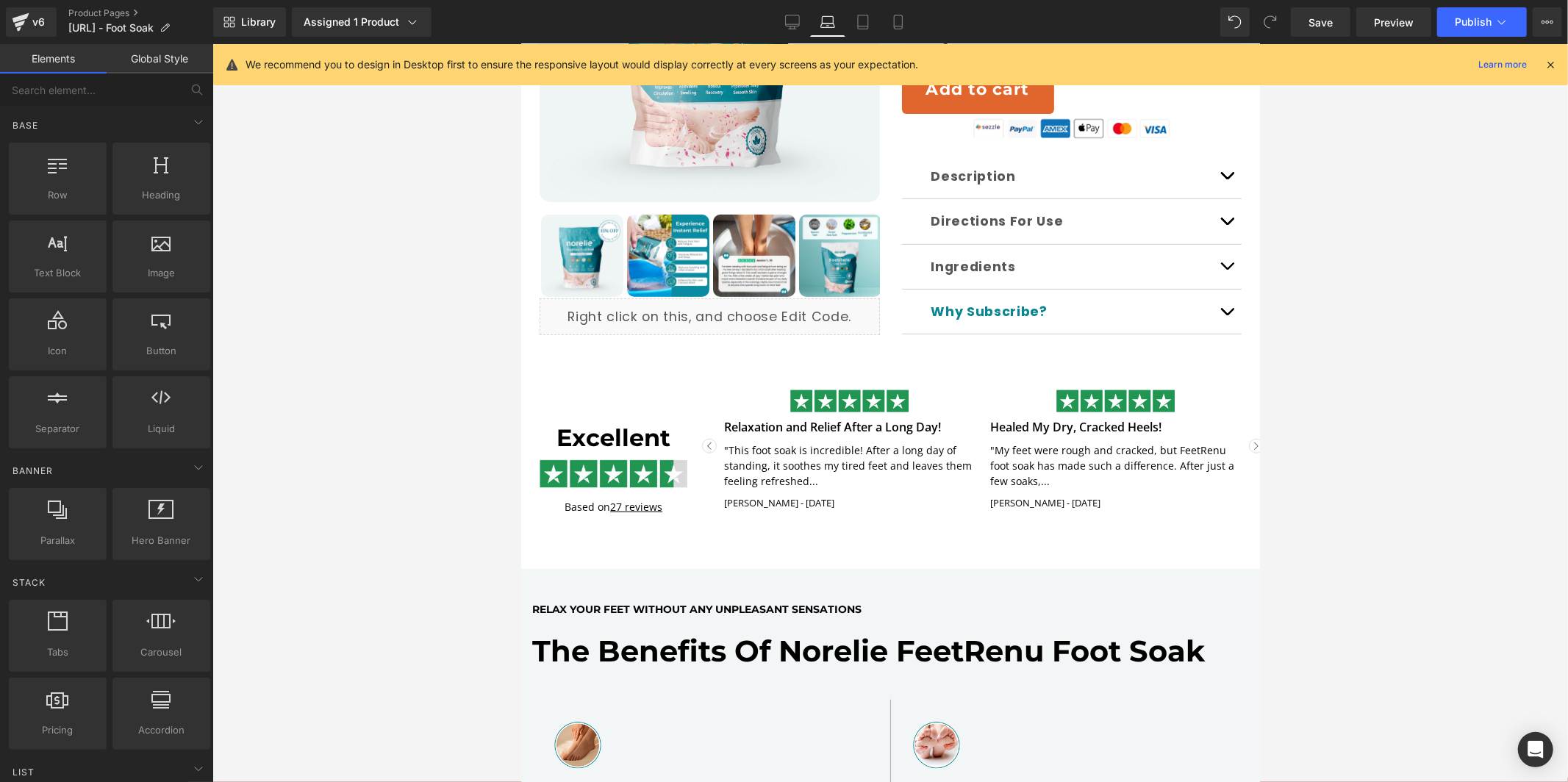
scroll to position [387, 0]
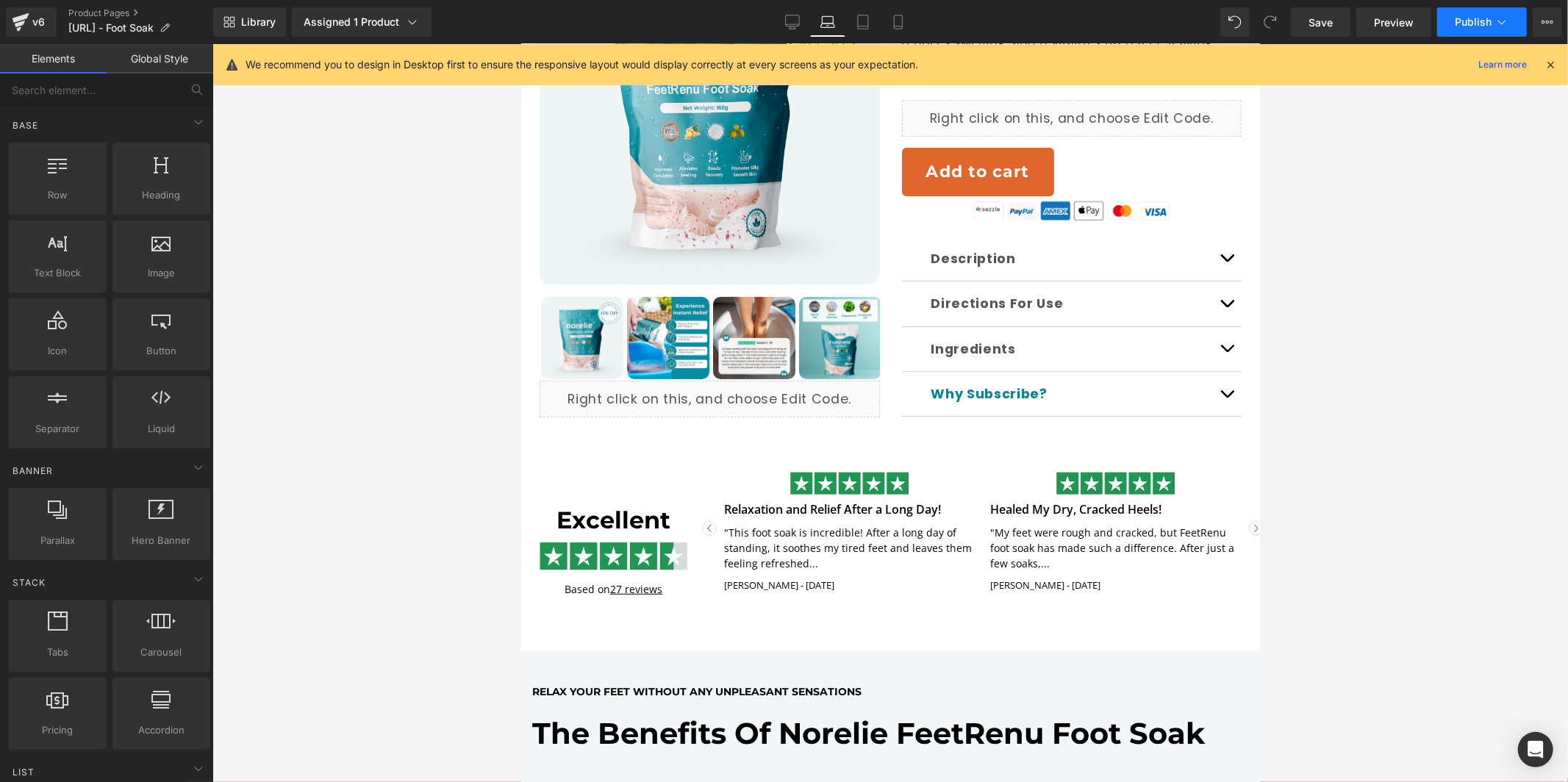
click at [1470, 17] on span "Publish" at bounding box center [1473, 22] width 37 height 12
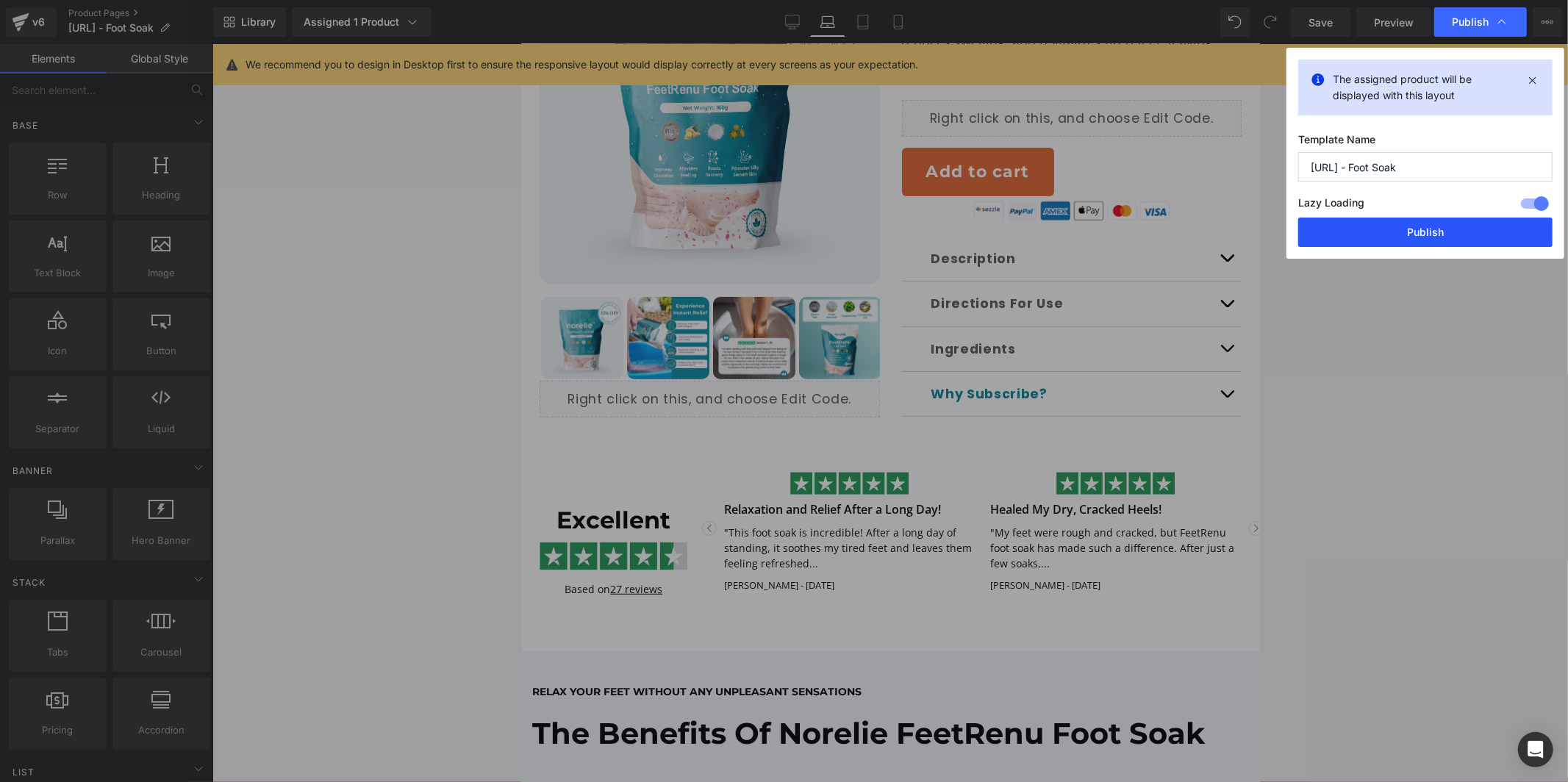
click at [73, 508] on button "Publish" at bounding box center [68, 512] width 8 height 9
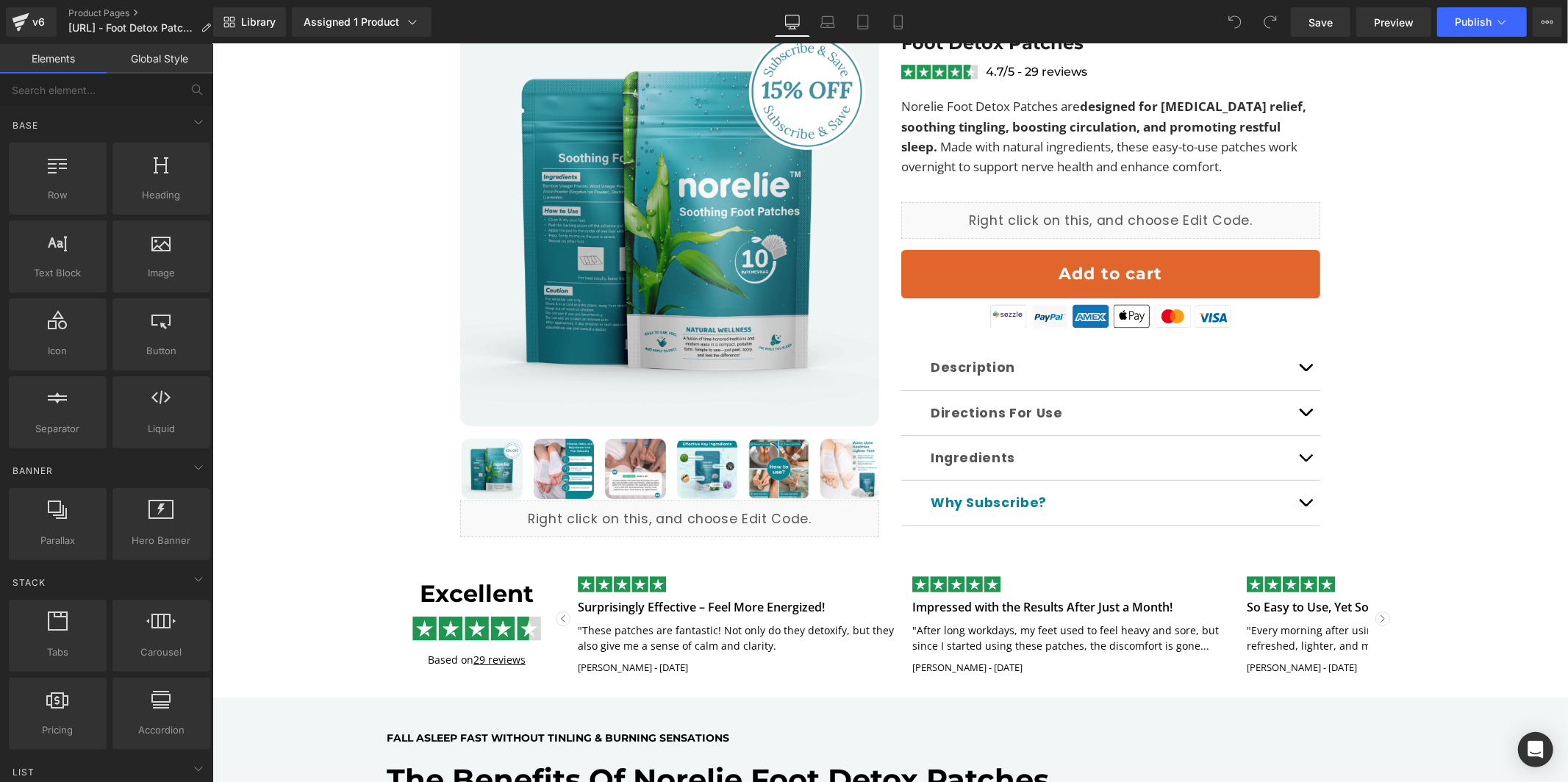
scroll to position [209, 0]
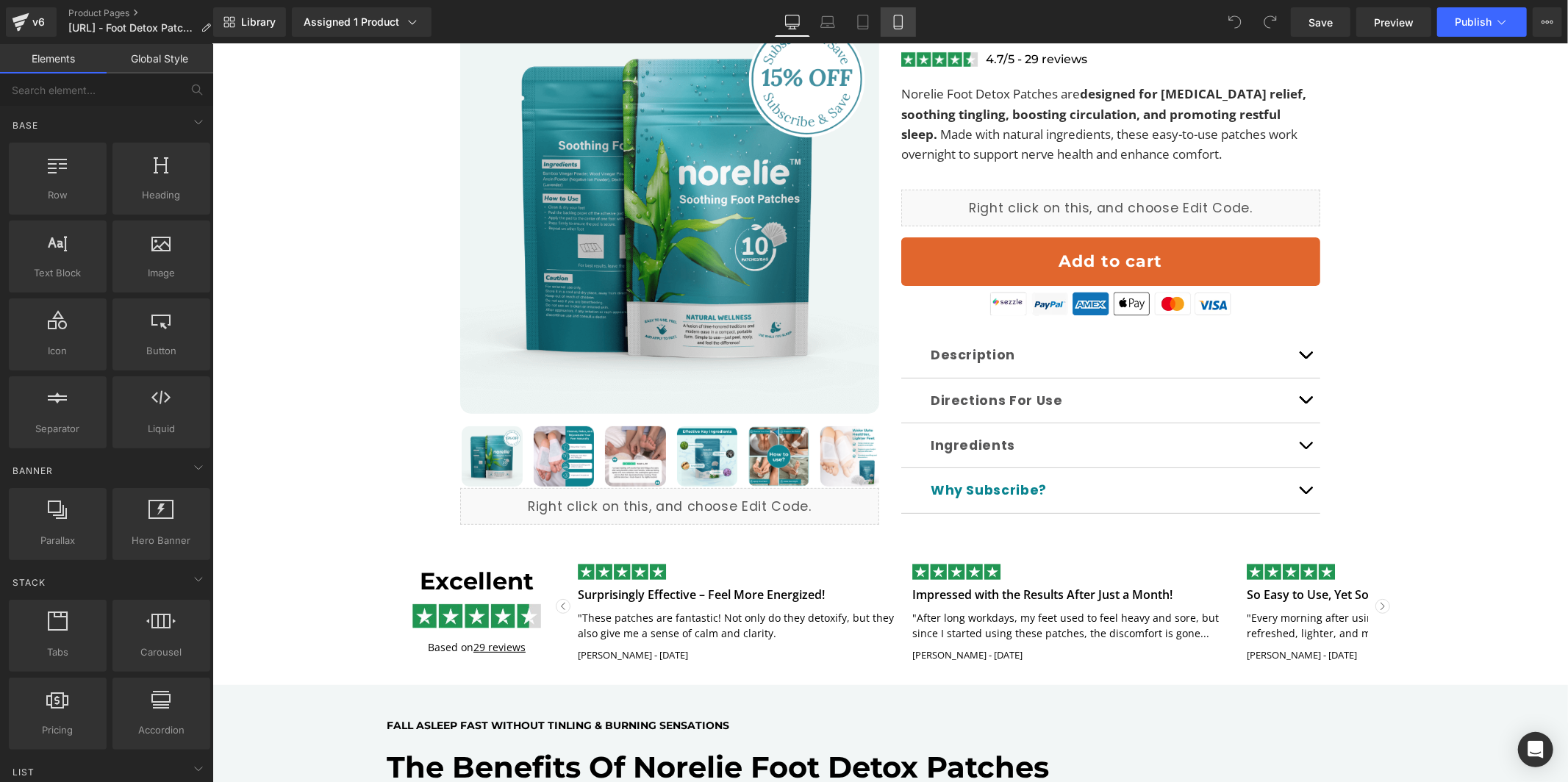
click at [911, 22] on link "Mobile" at bounding box center [899, 22] width 35 height 30
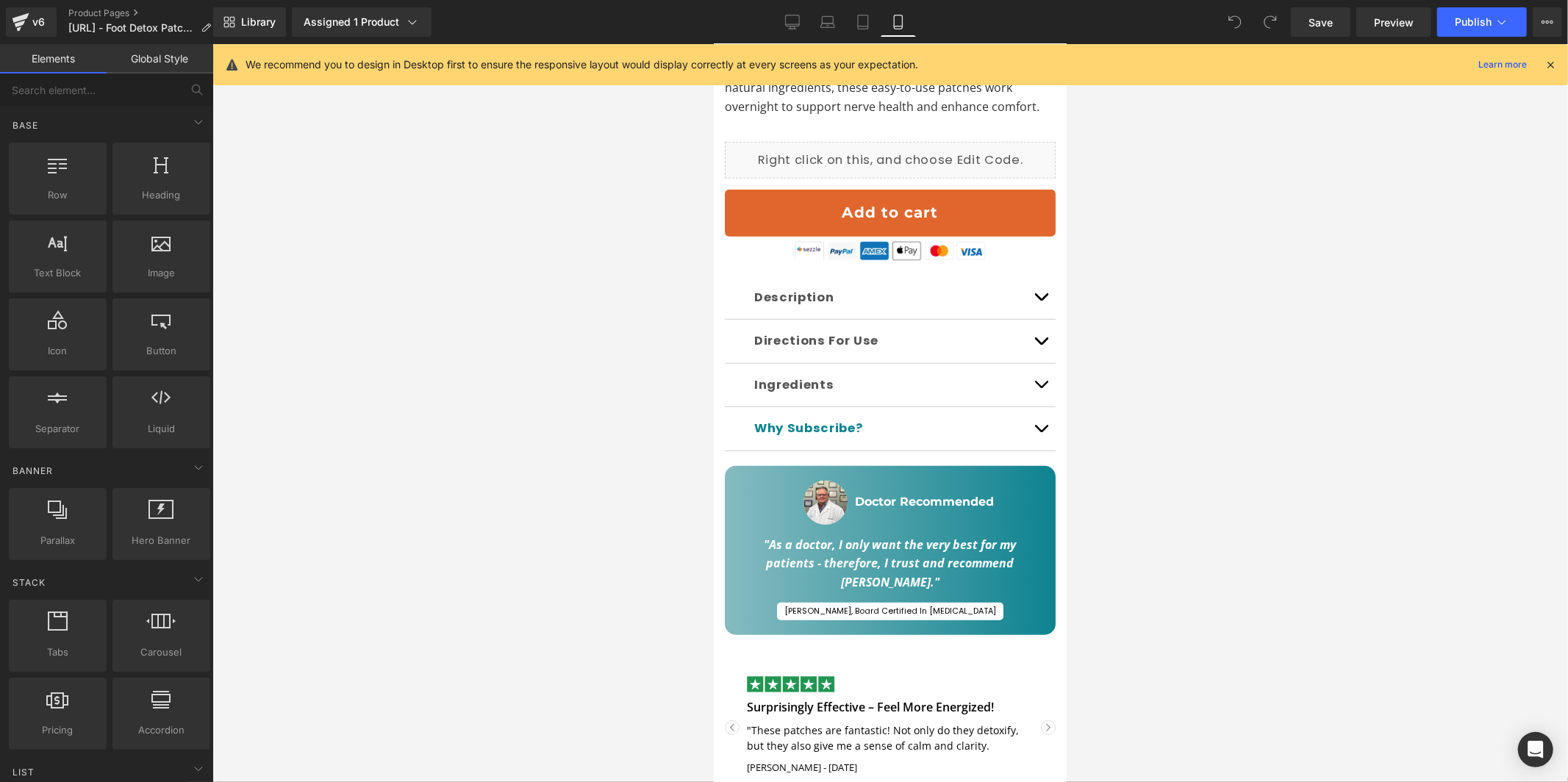
scroll to position [679, 0]
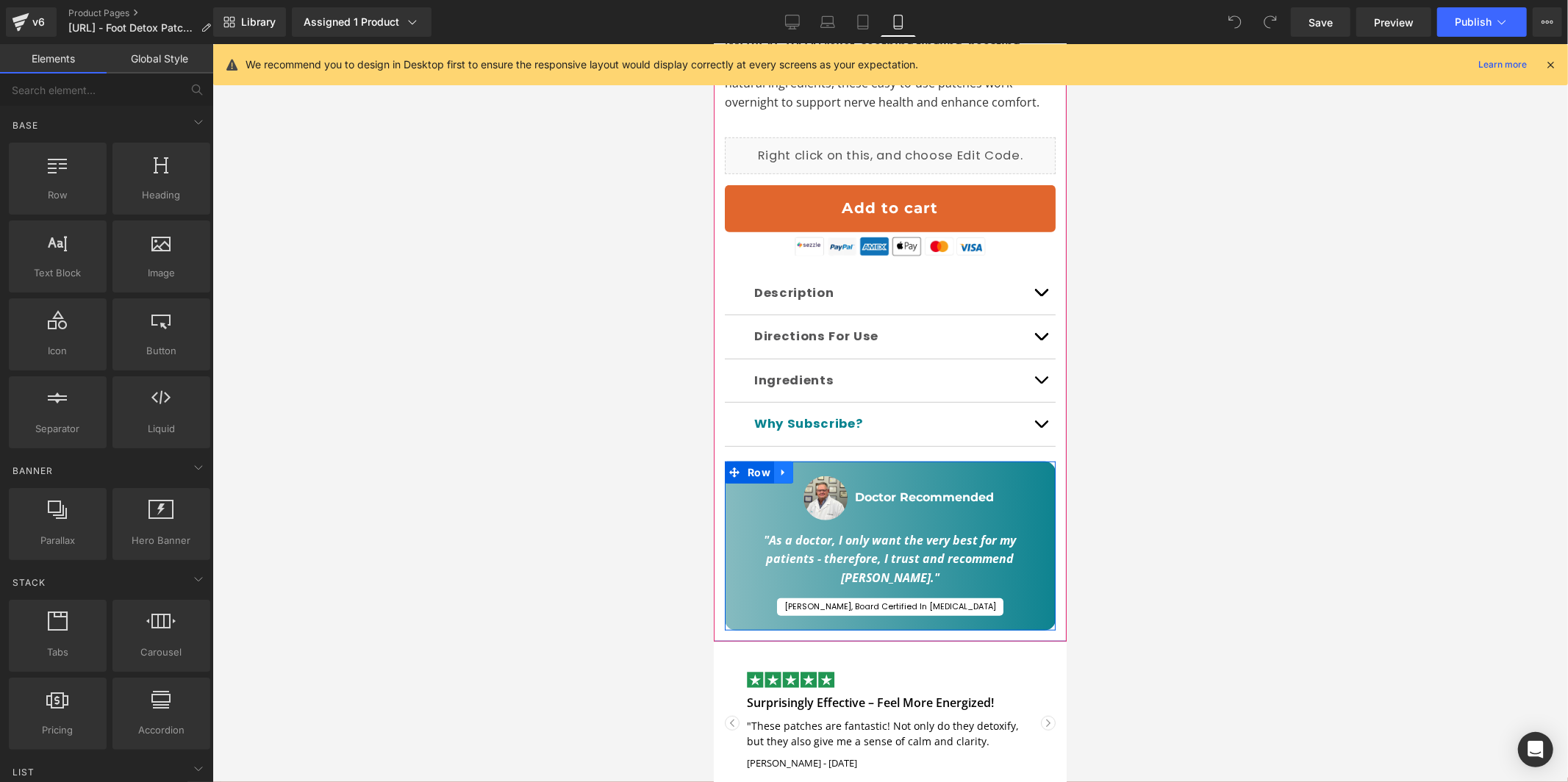
click at [778, 467] on icon at bounding box center [782, 472] width 10 height 11
click at [822, 476] on icon at bounding box center [821, 471] width 10 height 10
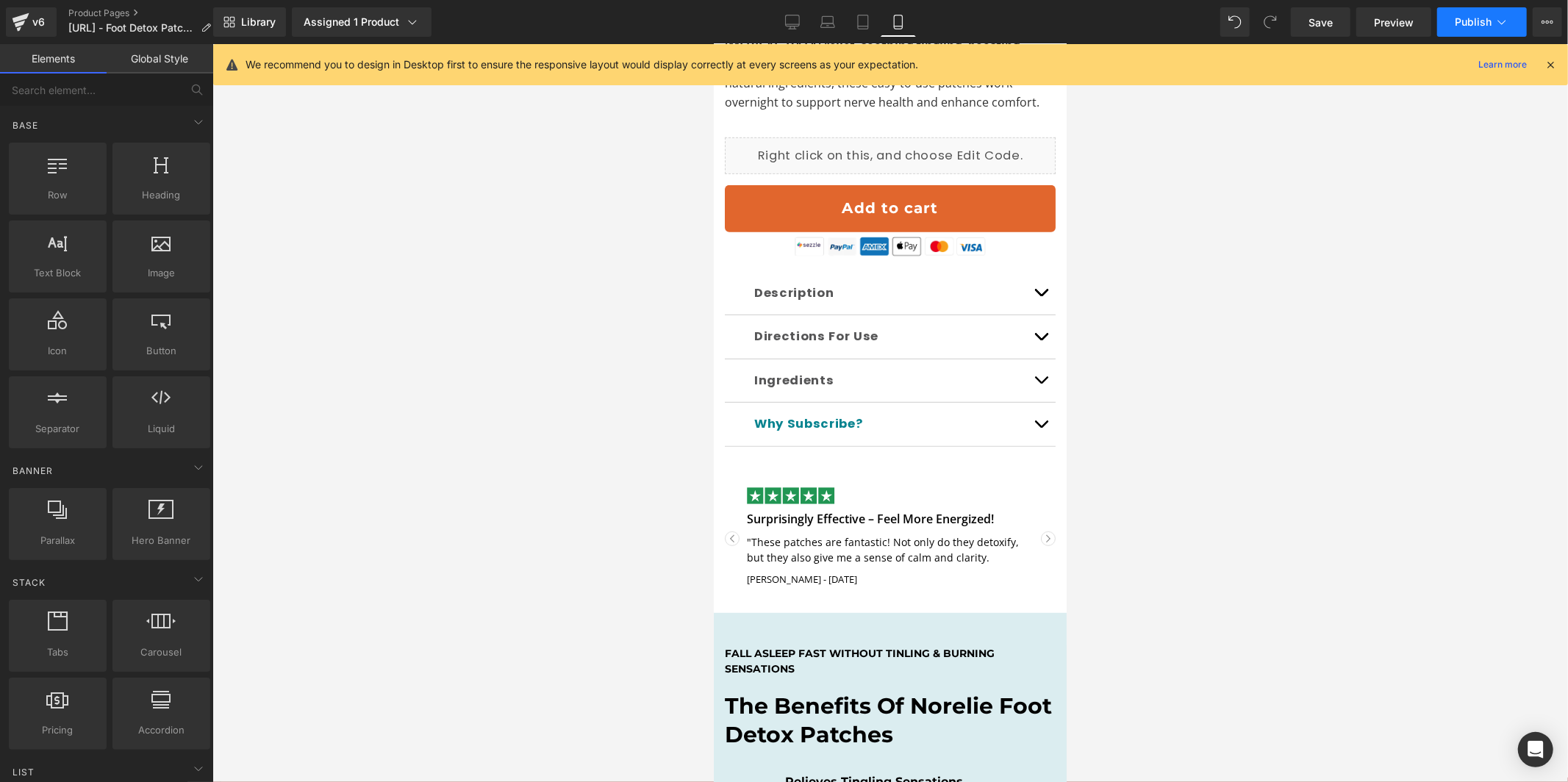
click at [1485, 30] on button "Publish" at bounding box center [1481, 22] width 90 height 30
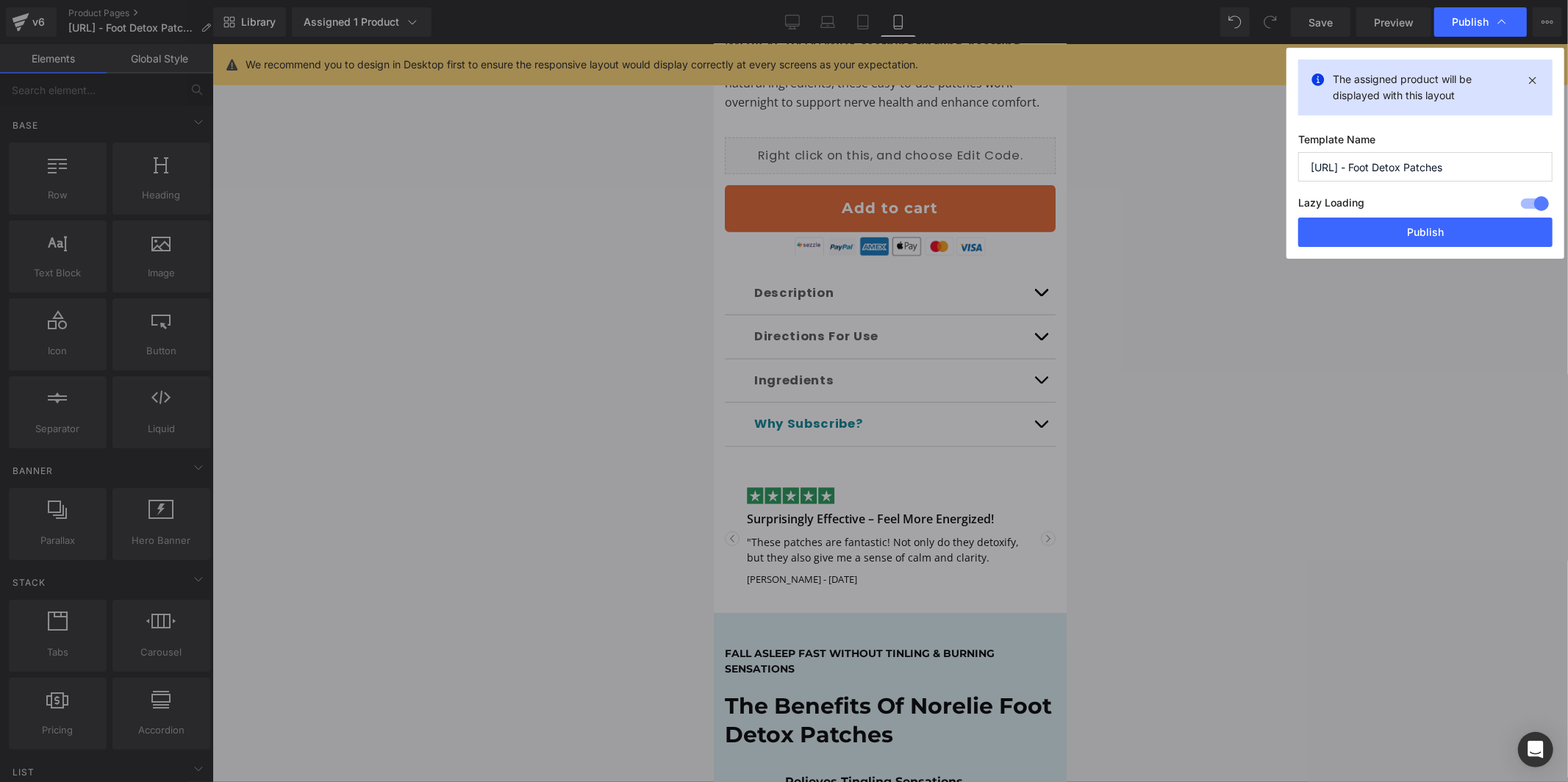
click at [205, 25] on button "Publish" at bounding box center [200, 21] width 8 height 9
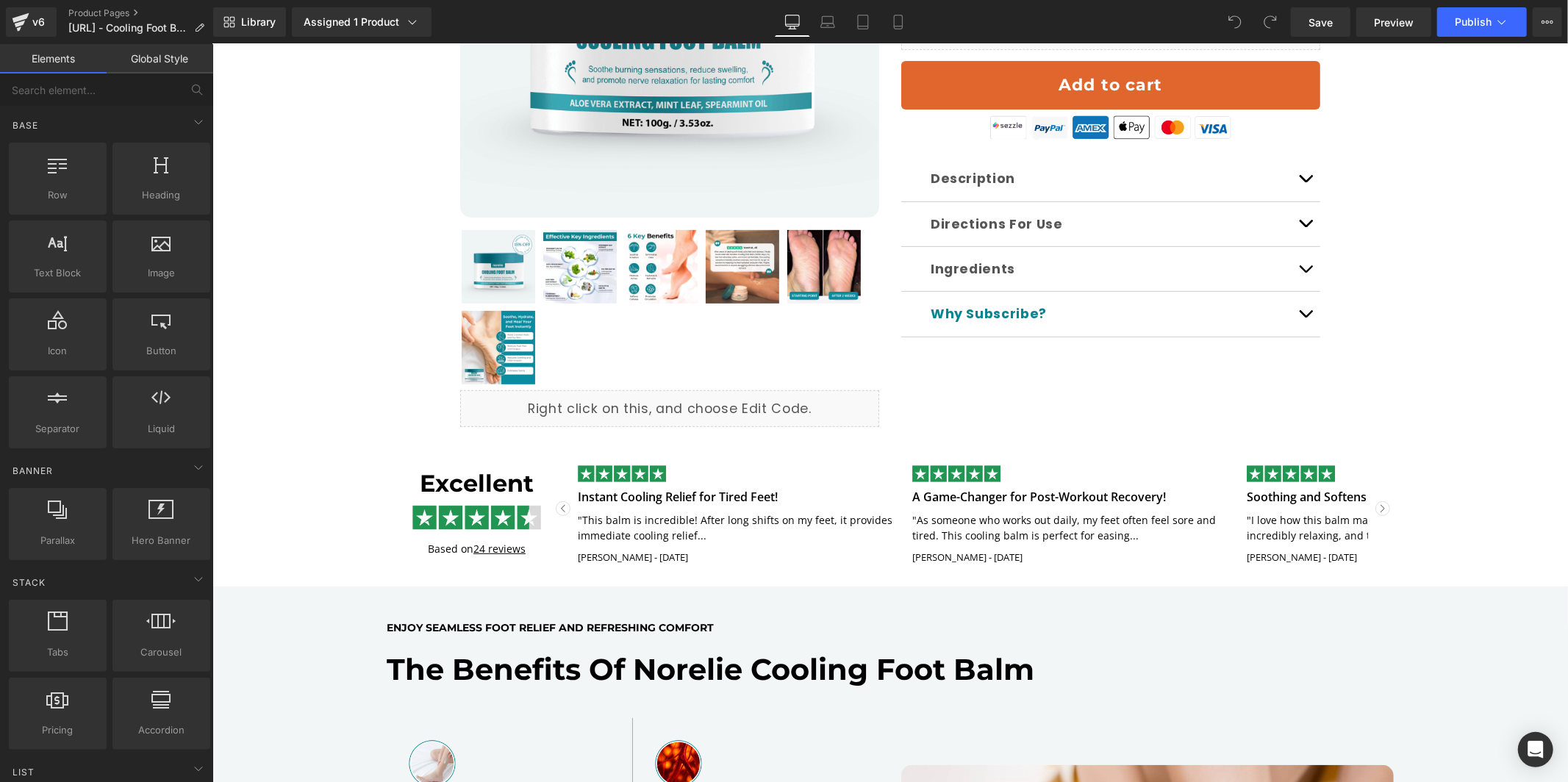
scroll to position [408, 0]
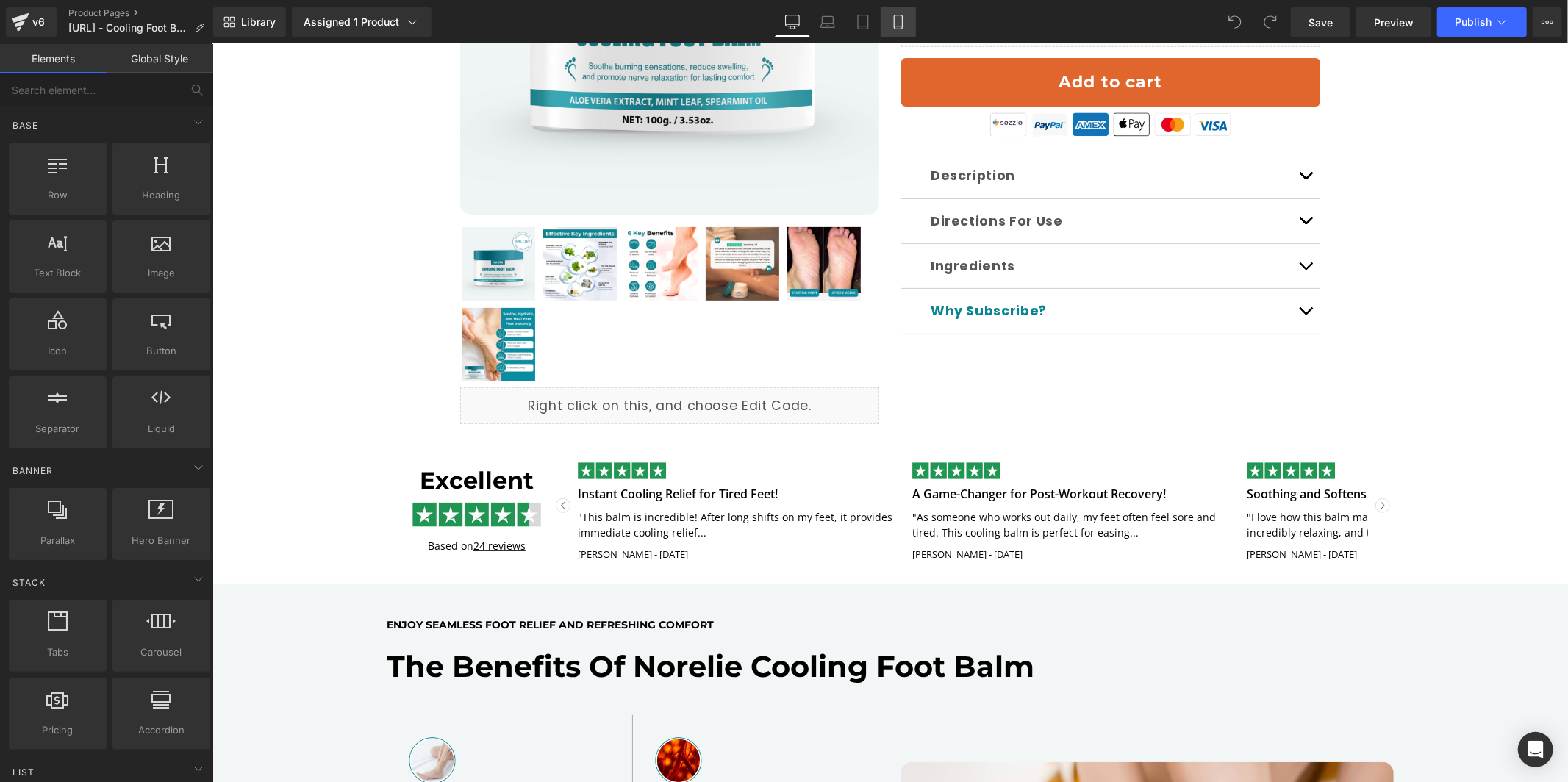
click at [898, 27] on icon at bounding box center [899, 22] width 15 height 15
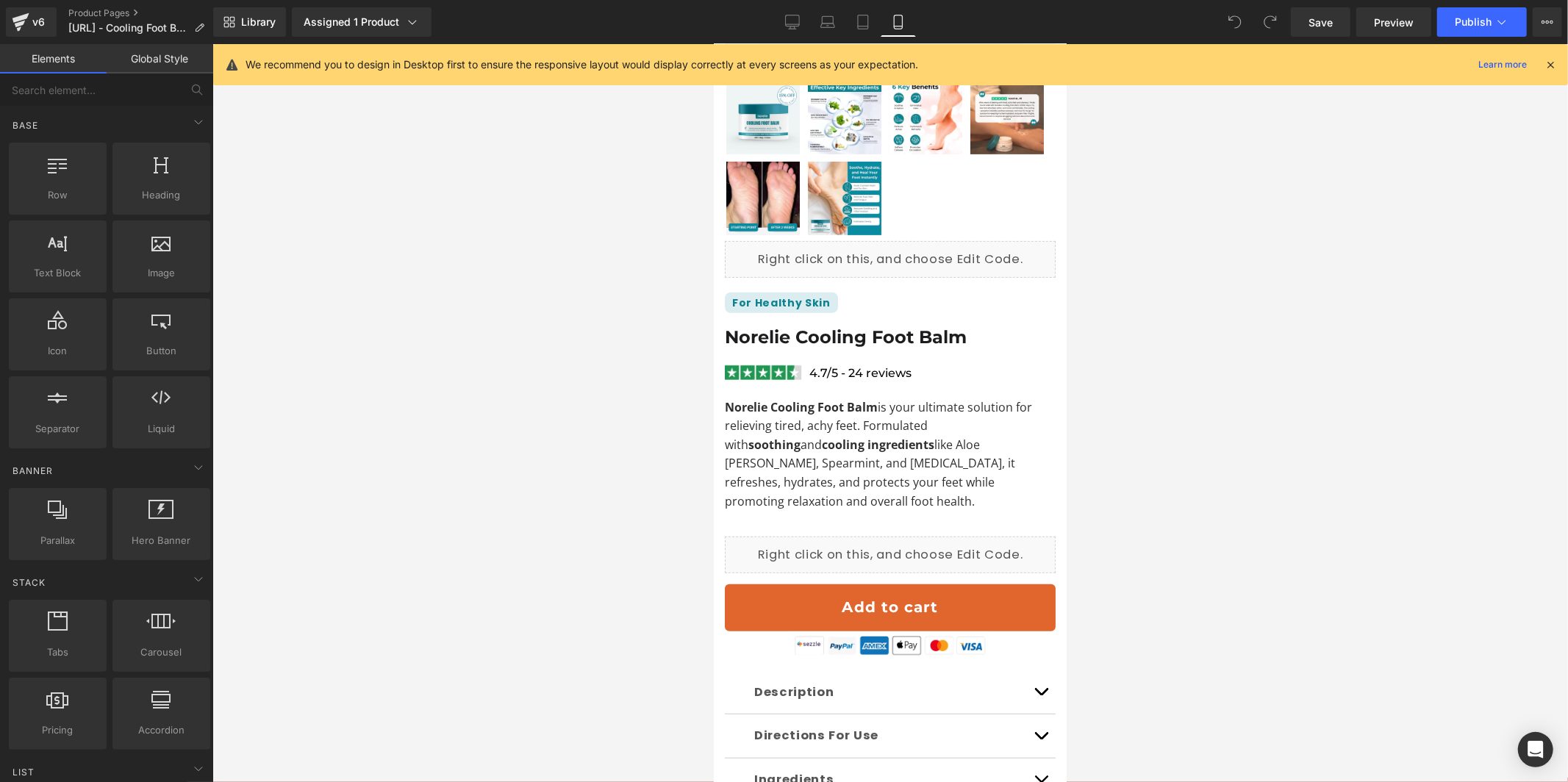
scroll to position [915, 0]
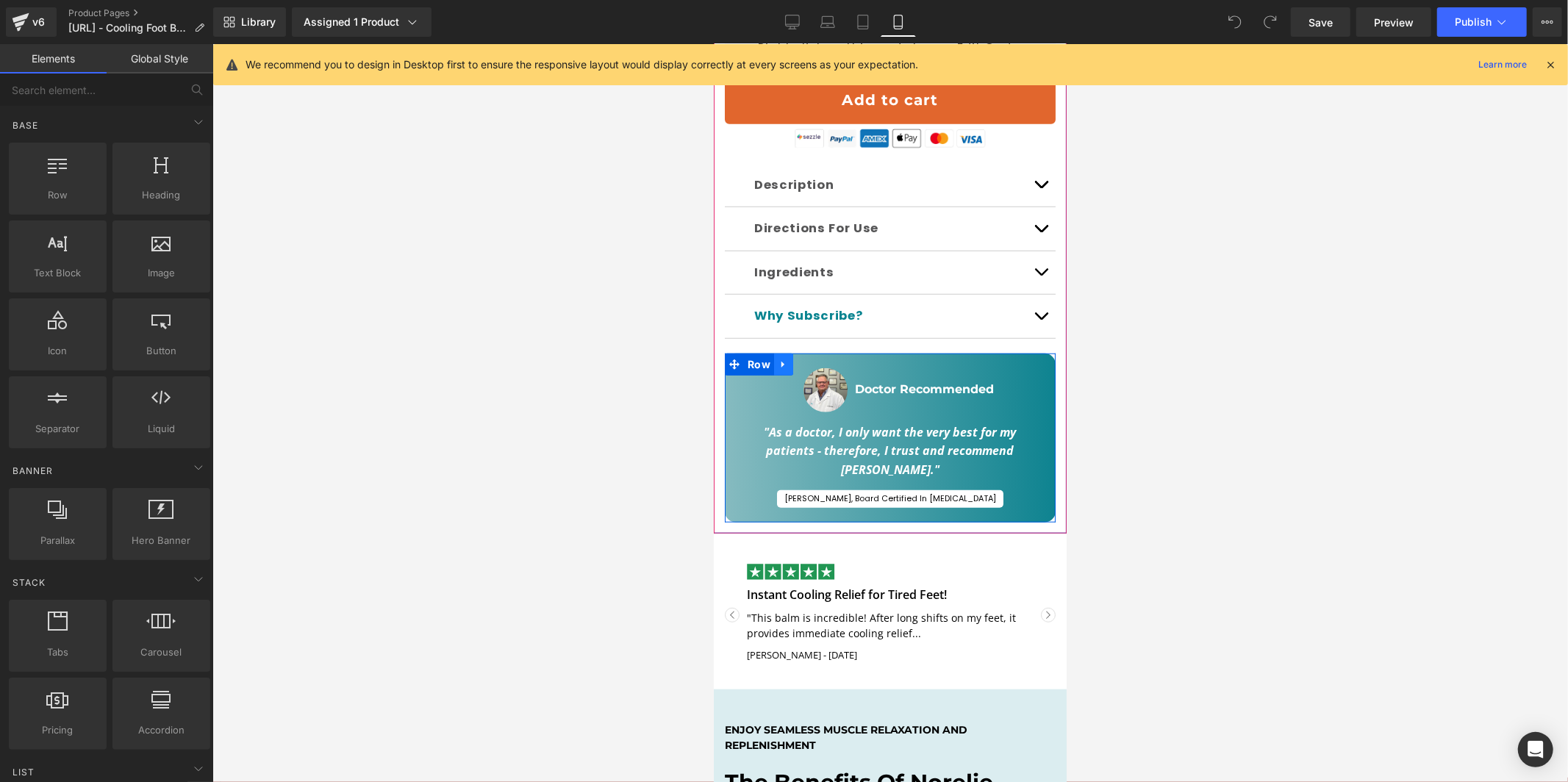
click at [782, 358] on icon at bounding box center [782, 364] width 10 height 11
click at [820, 358] on icon at bounding box center [821, 363] width 10 height 10
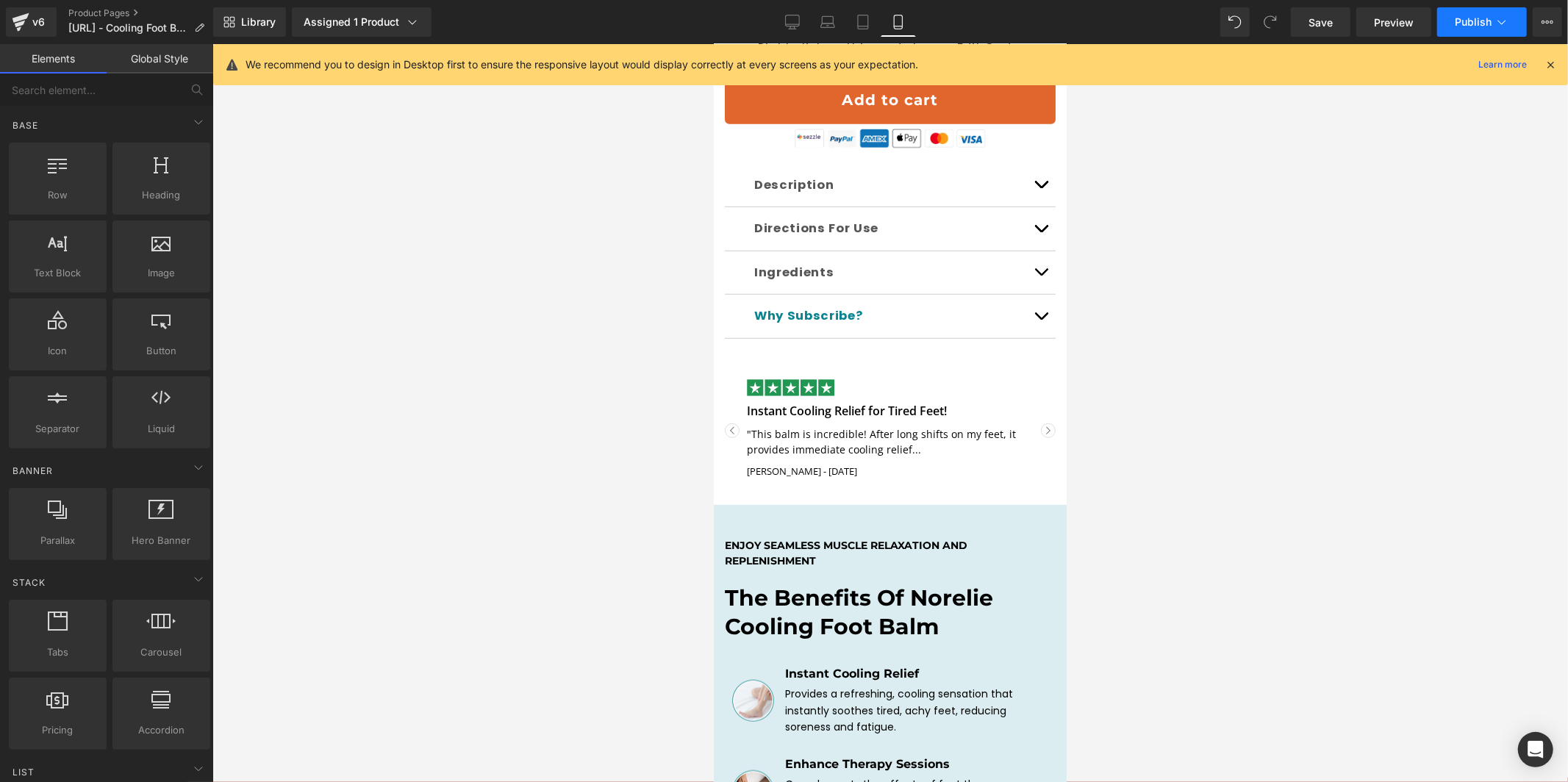
click at [1466, 29] on button "Publish" at bounding box center [1481, 22] width 90 height 30
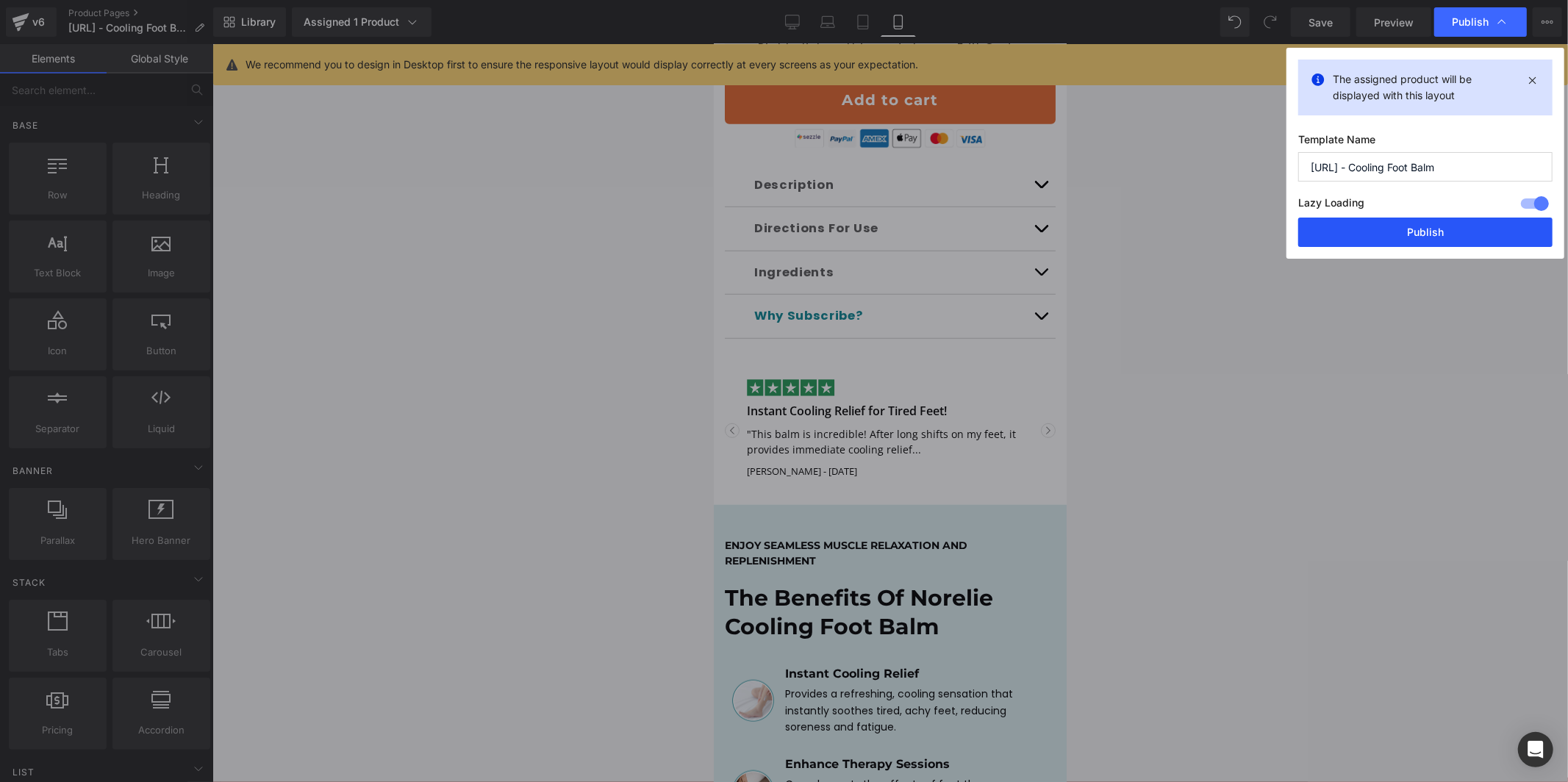
click at [1438, 225] on button "Publish" at bounding box center [1425, 233] width 254 height 30
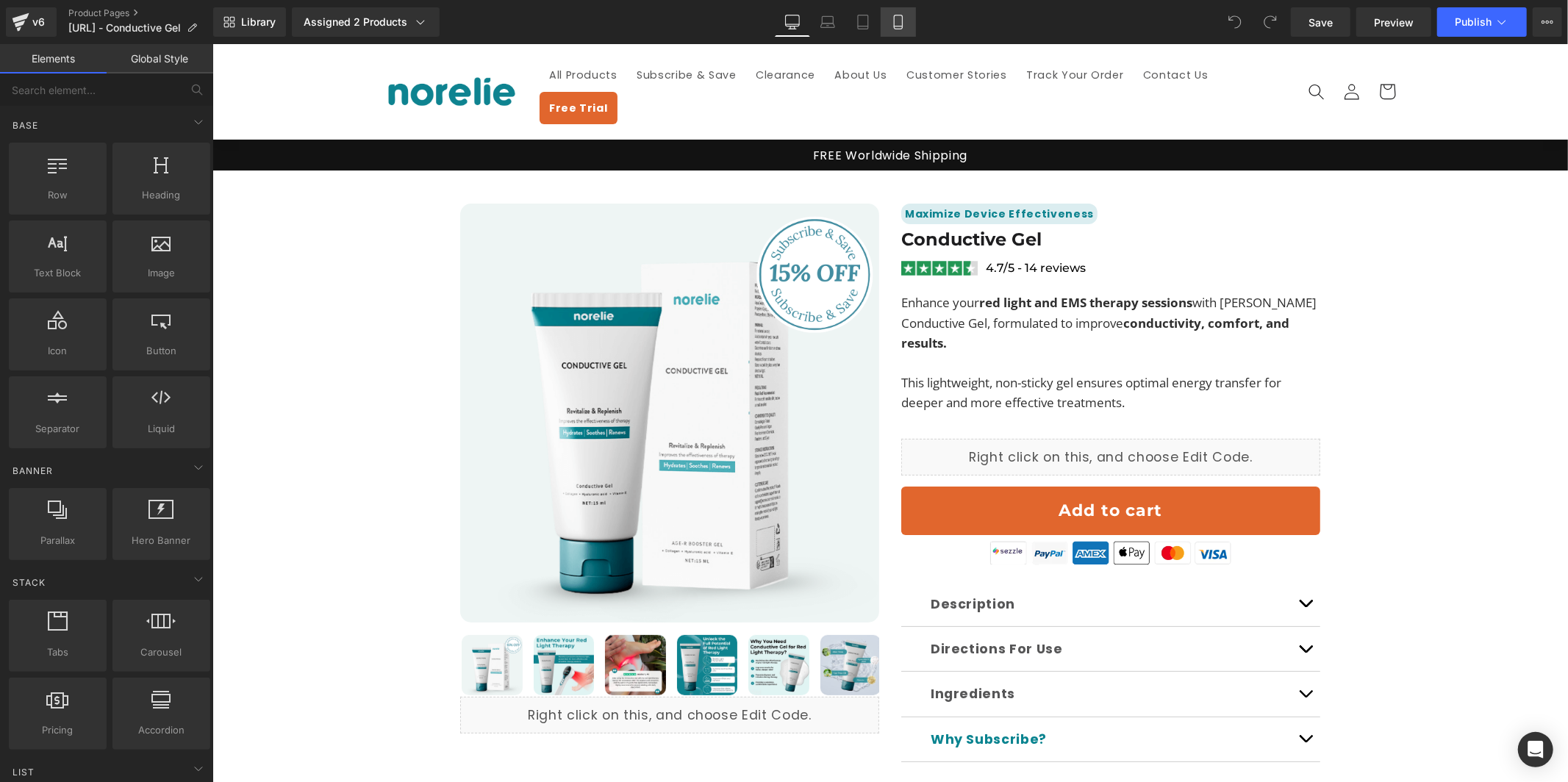
click at [909, 16] on link "Mobile" at bounding box center [899, 22] width 35 height 30
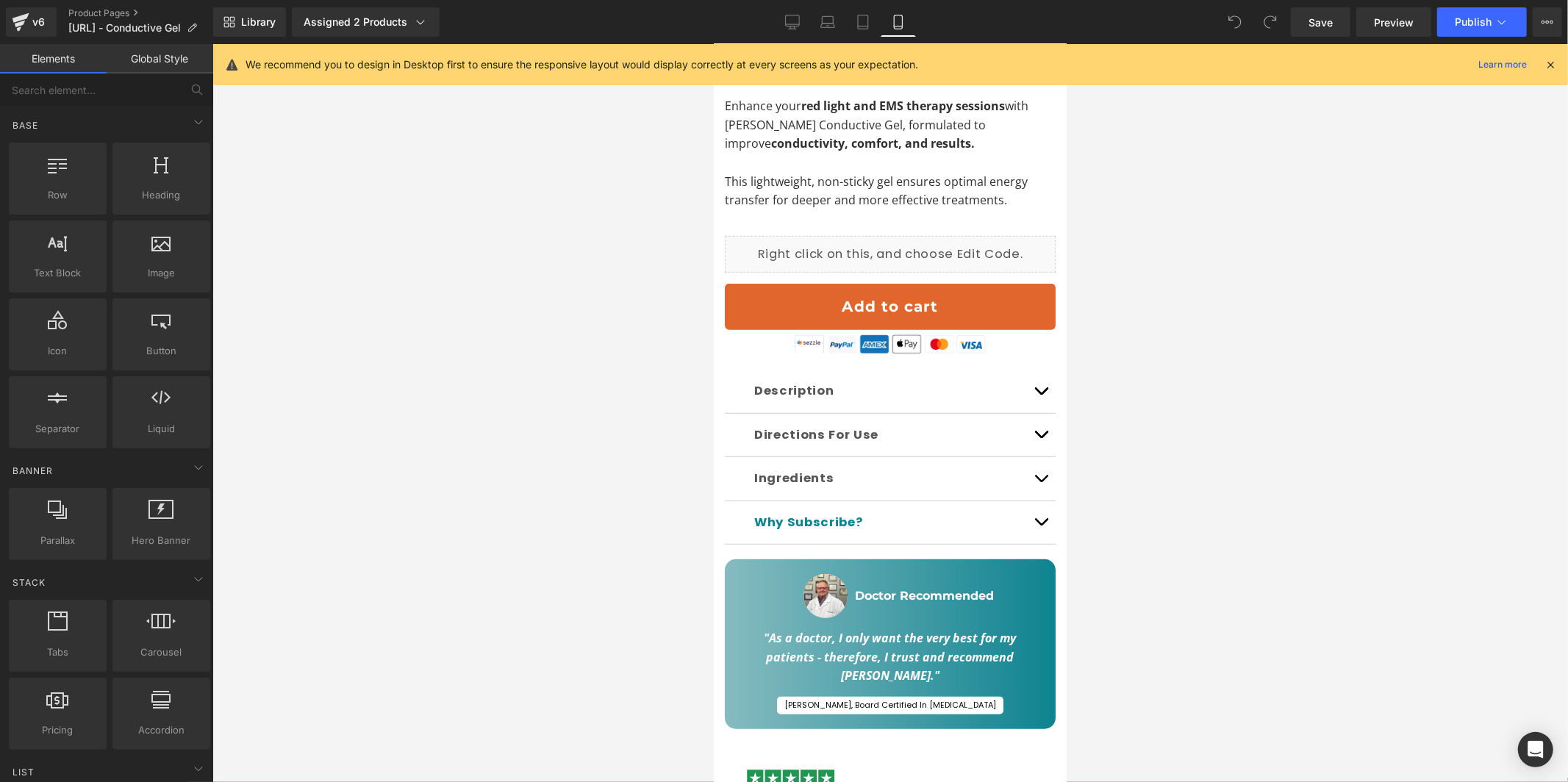
scroll to position [623, 0]
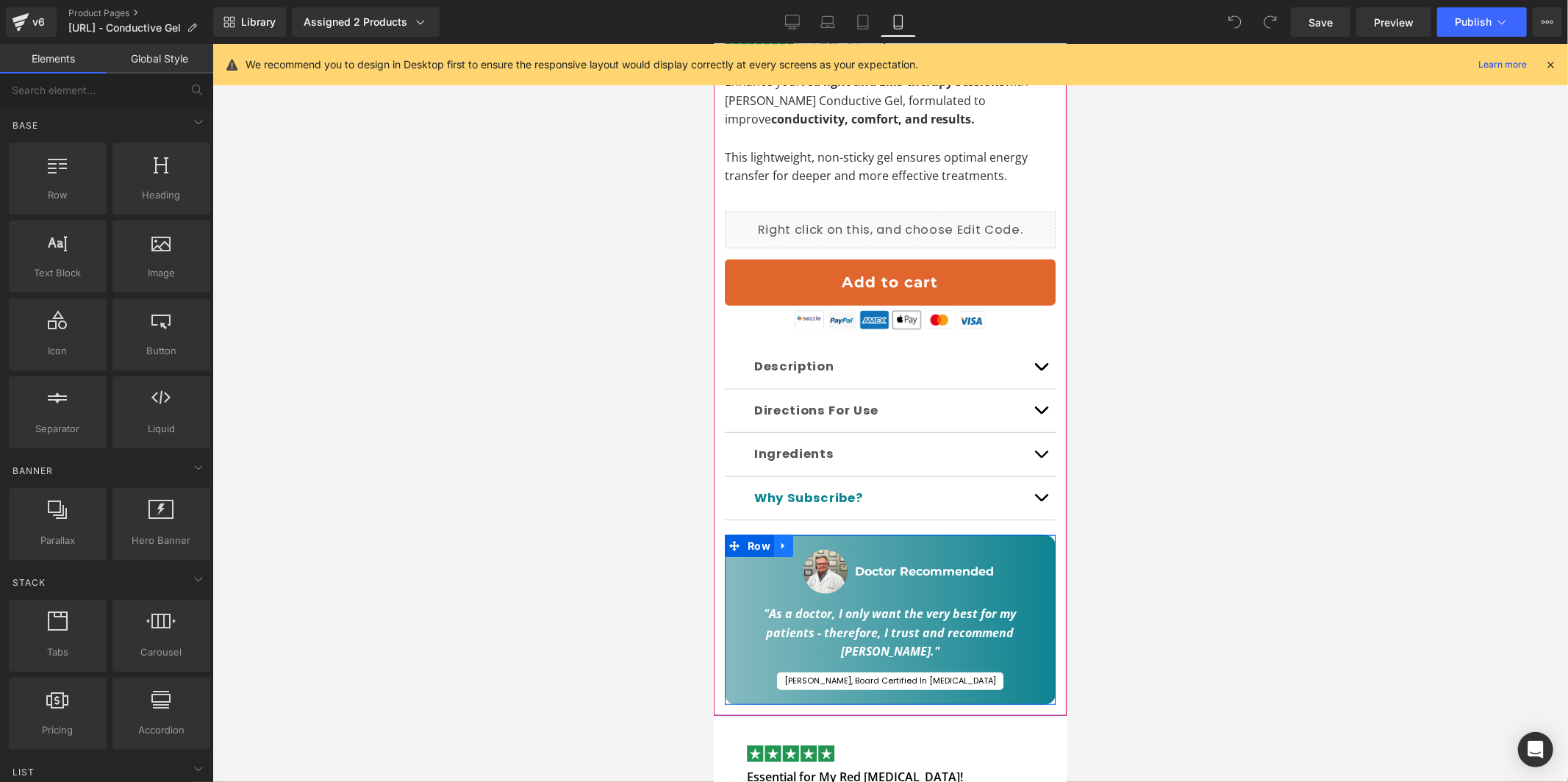
click at [780, 540] on icon at bounding box center [782, 546] width 10 height 11
click at [826, 541] on link at bounding box center [821, 546] width 19 height 22
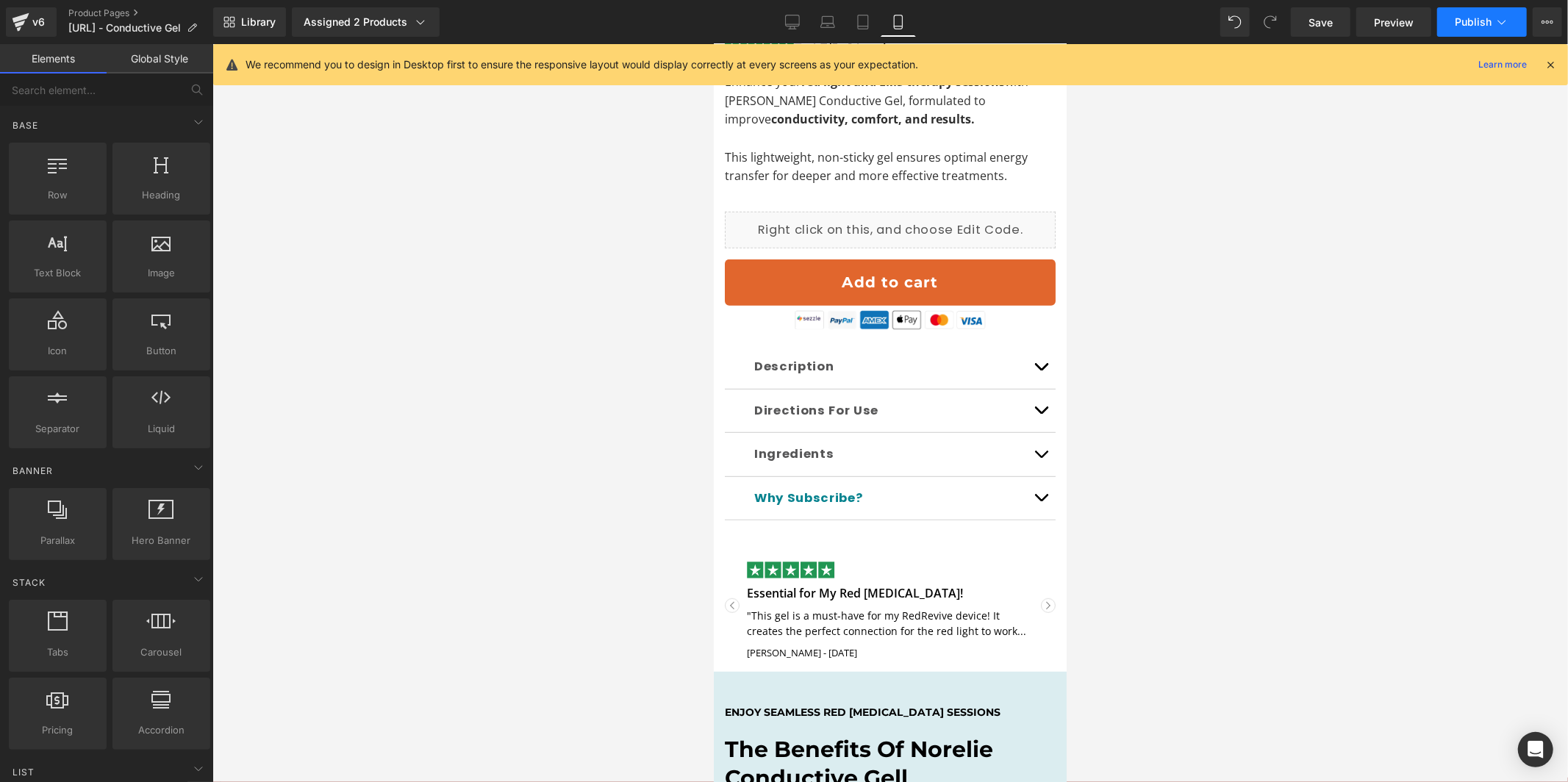
click at [1479, 22] on span "Publish" at bounding box center [1473, 22] width 37 height 12
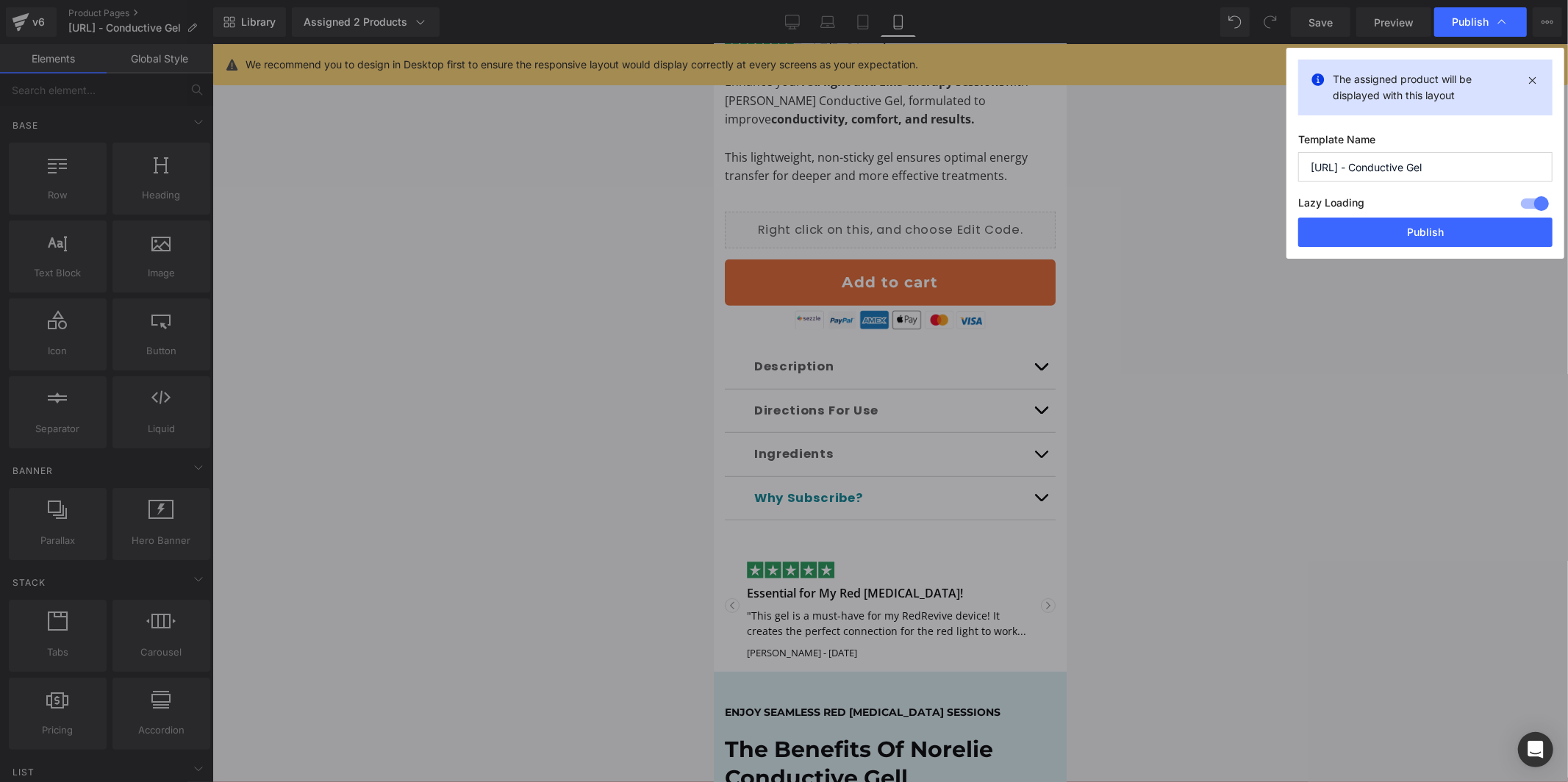
click at [269, 98] on button "Publish" at bounding box center [260, 89] width 16 height 18
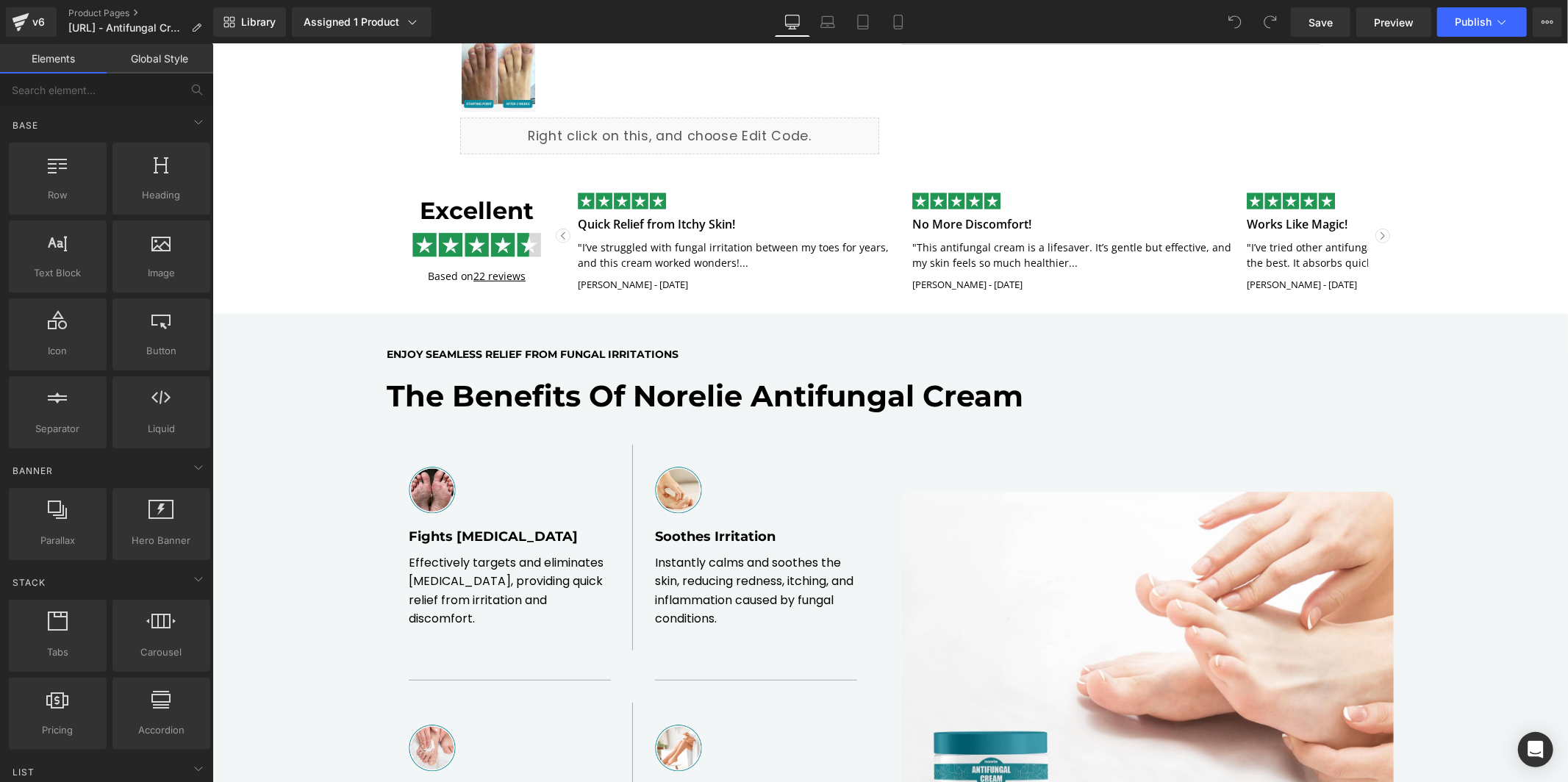
scroll to position [669, 0]
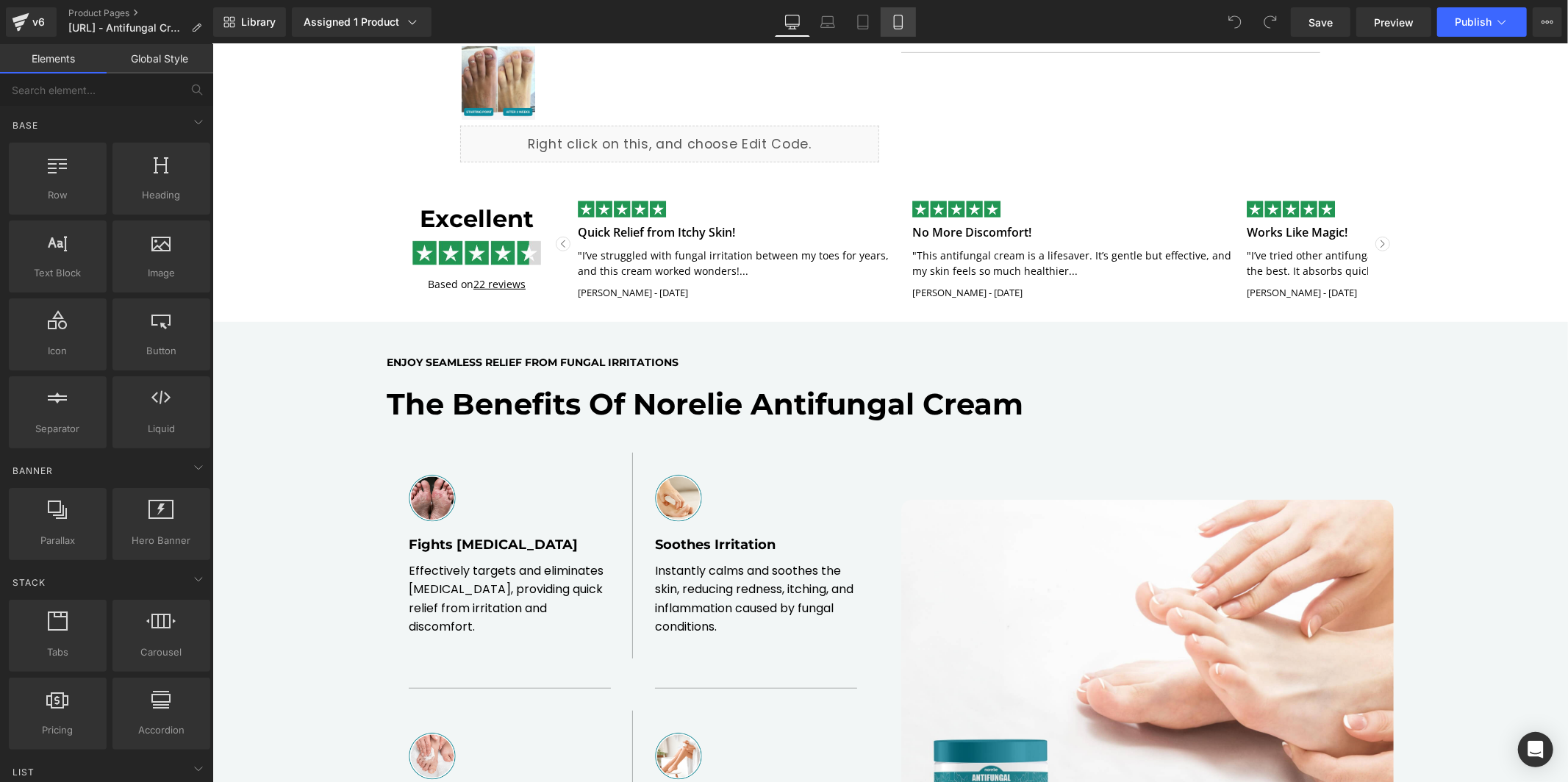
click at [897, 20] on icon at bounding box center [899, 22] width 15 height 15
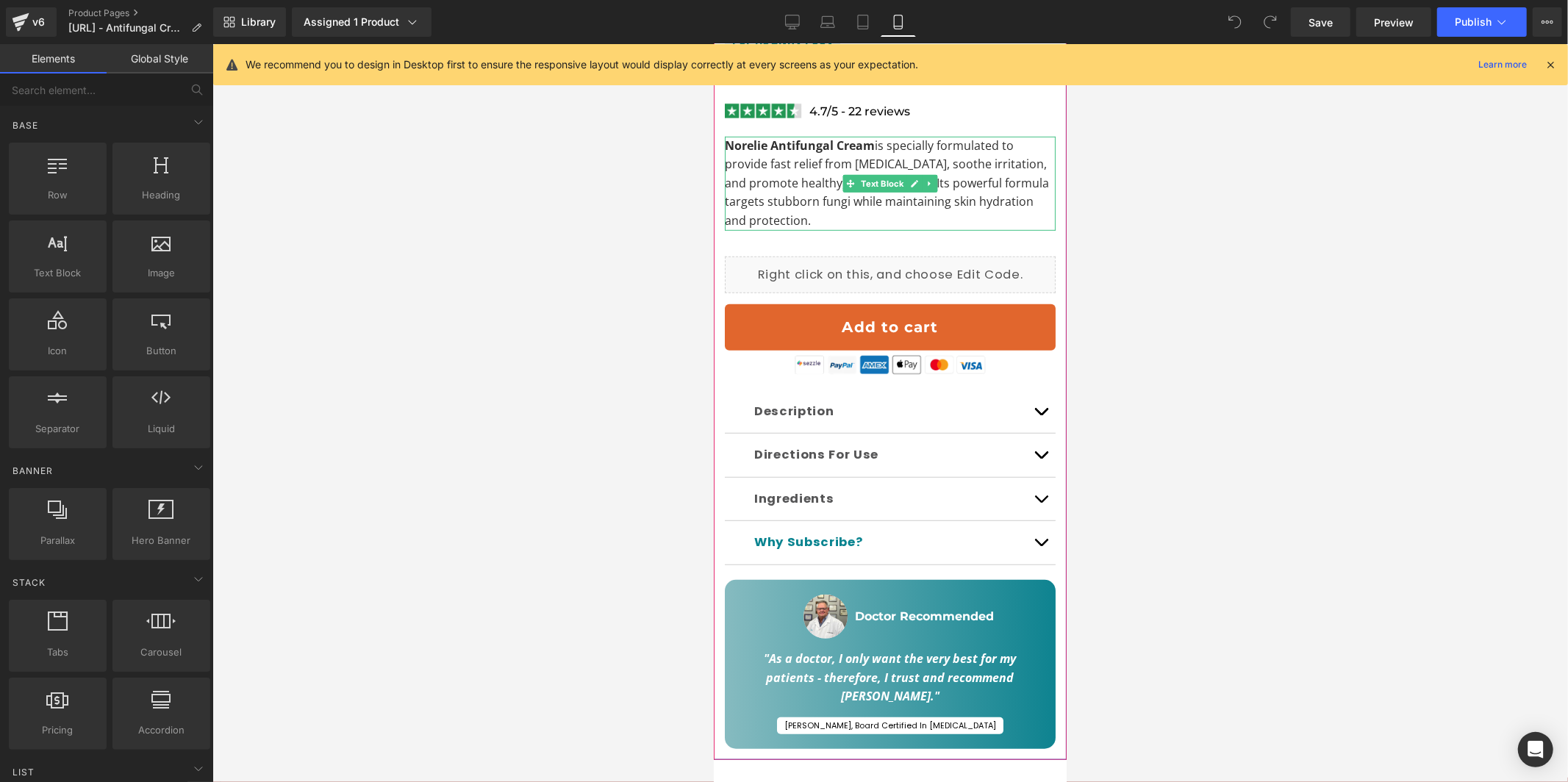
scroll to position [672, 0]
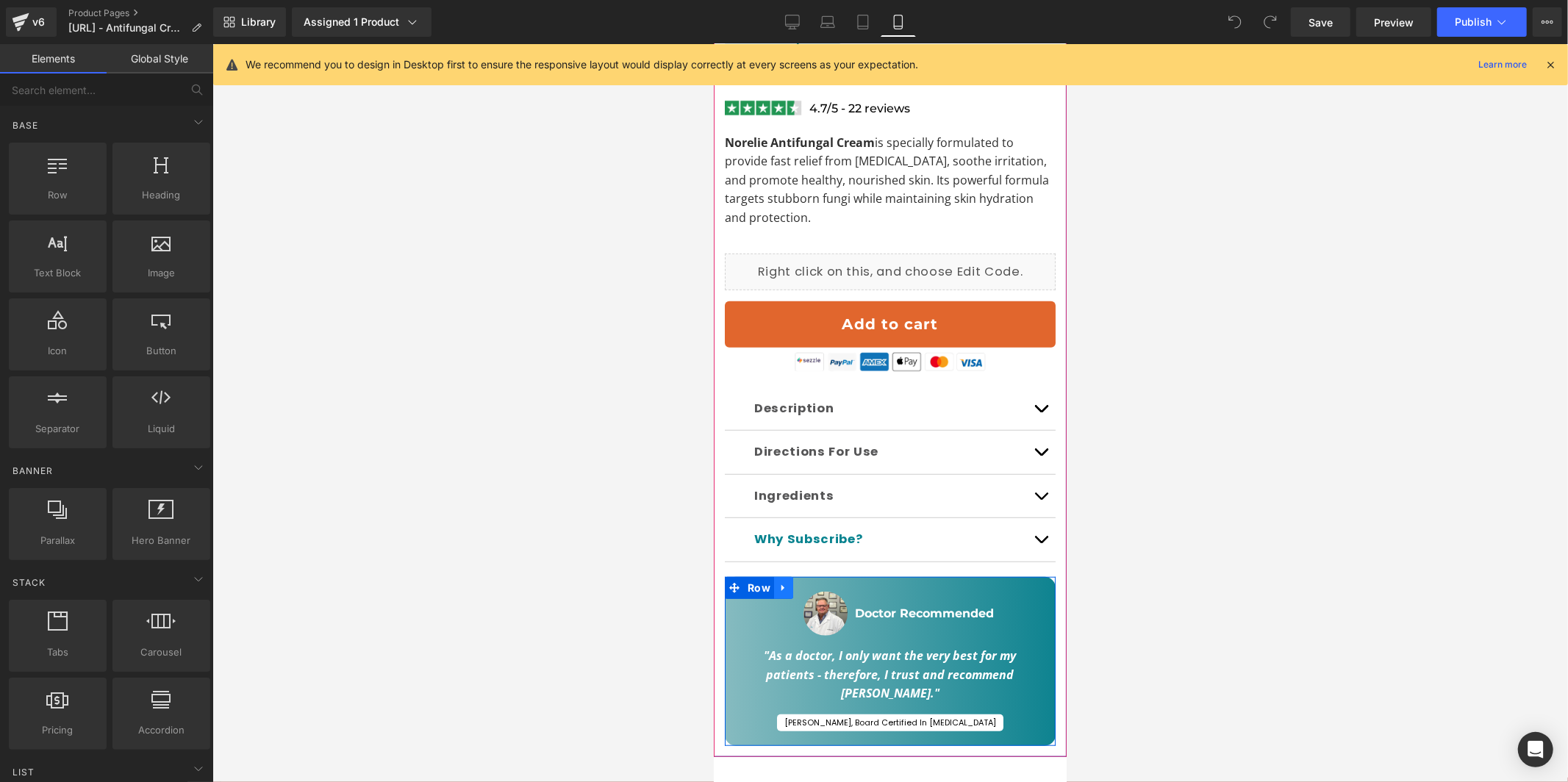
click at [780, 586] on icon at bounding box center [781, 587] width 3 height 6
click at [824, 585] on icon at bounding box center [821, 586] width 10 height 10
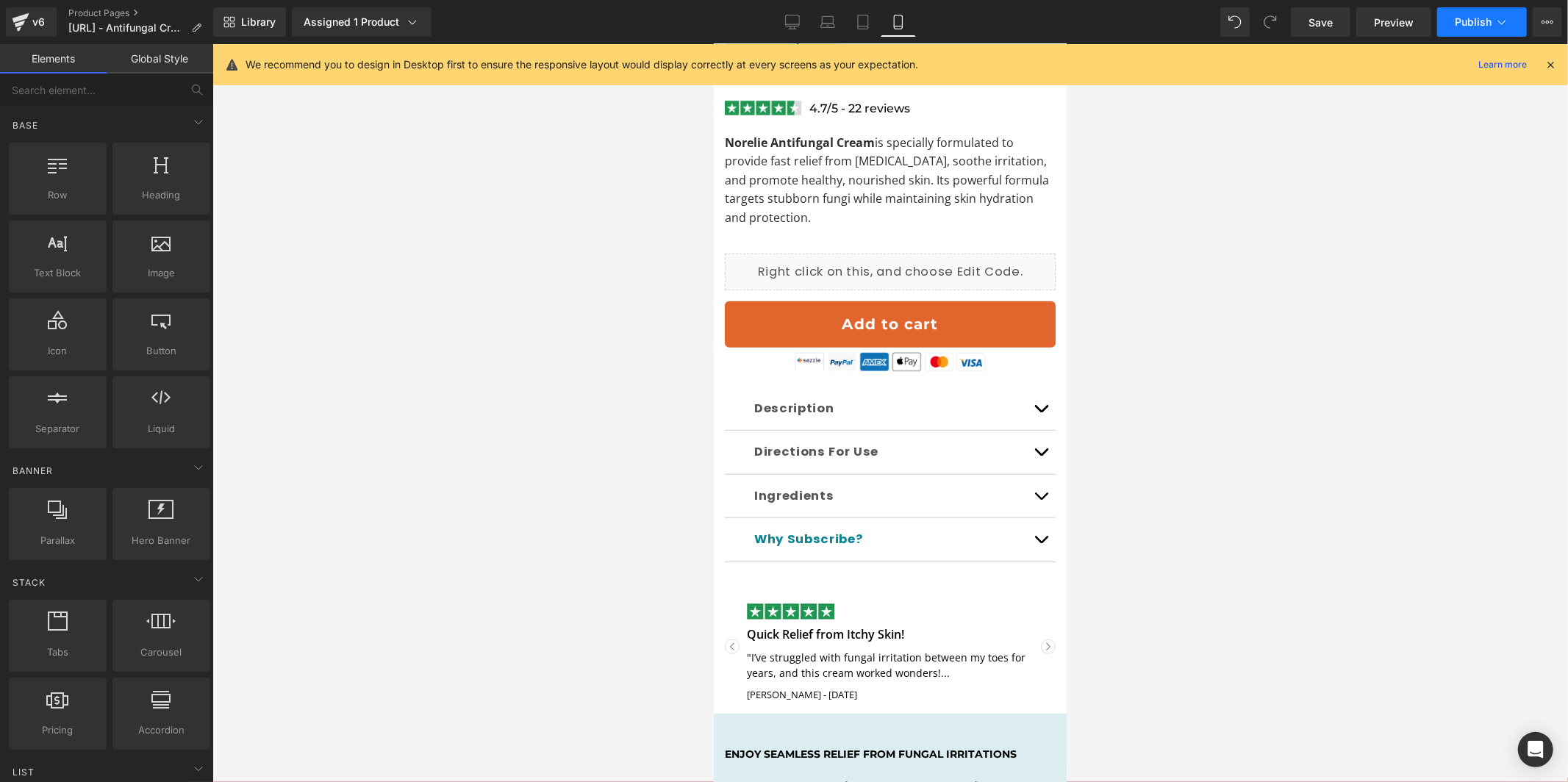
click at [1451, 14] on button "Publish" at bounding box center [1481, 22] width 90 height 30
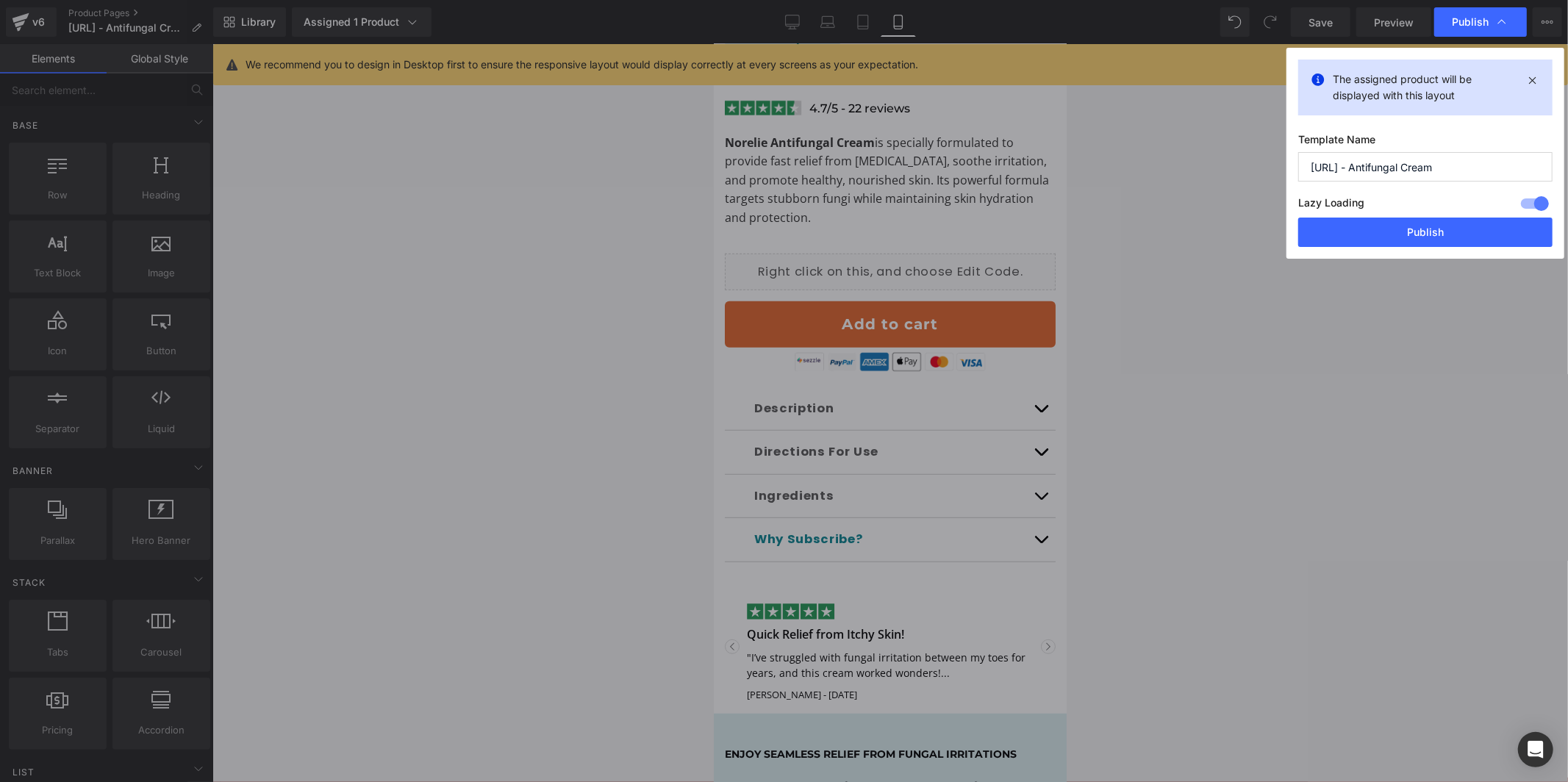
drag, startPoint x: 1397, startPoint y: 223, endPoint x: 1397, endPoint y: 186, distance: 37.0
click at [0, 0] on button "Publish" at bounding box center [0, 0] width 0 height 0
